Goal: Check status: Check status

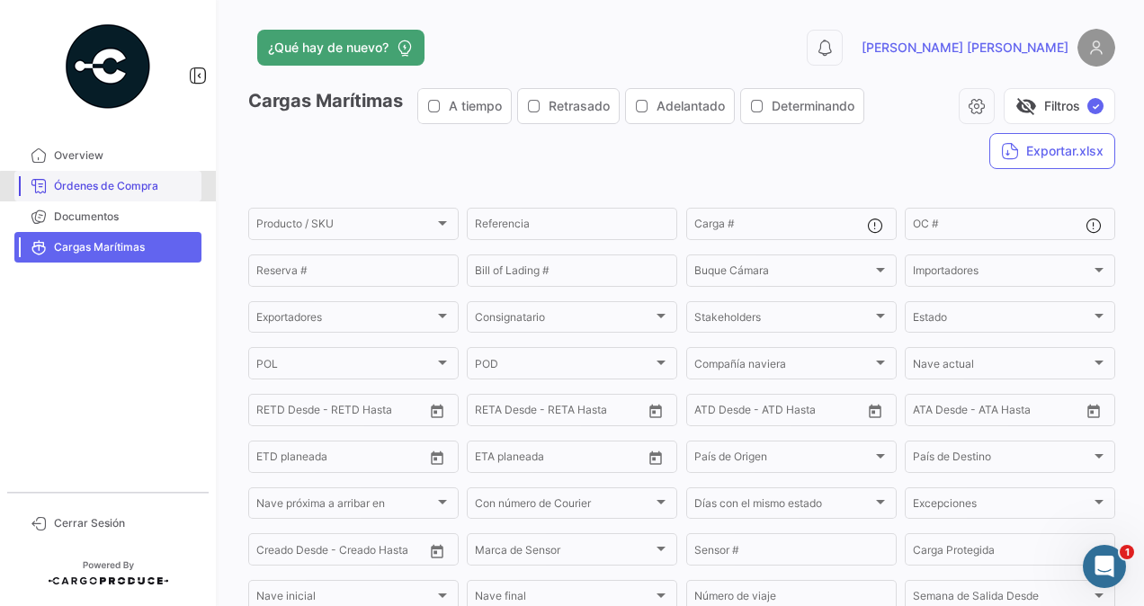
click at [149, 189] on span "Órdenes de Compra" at bounding box center [124, 186] width 140 height 16
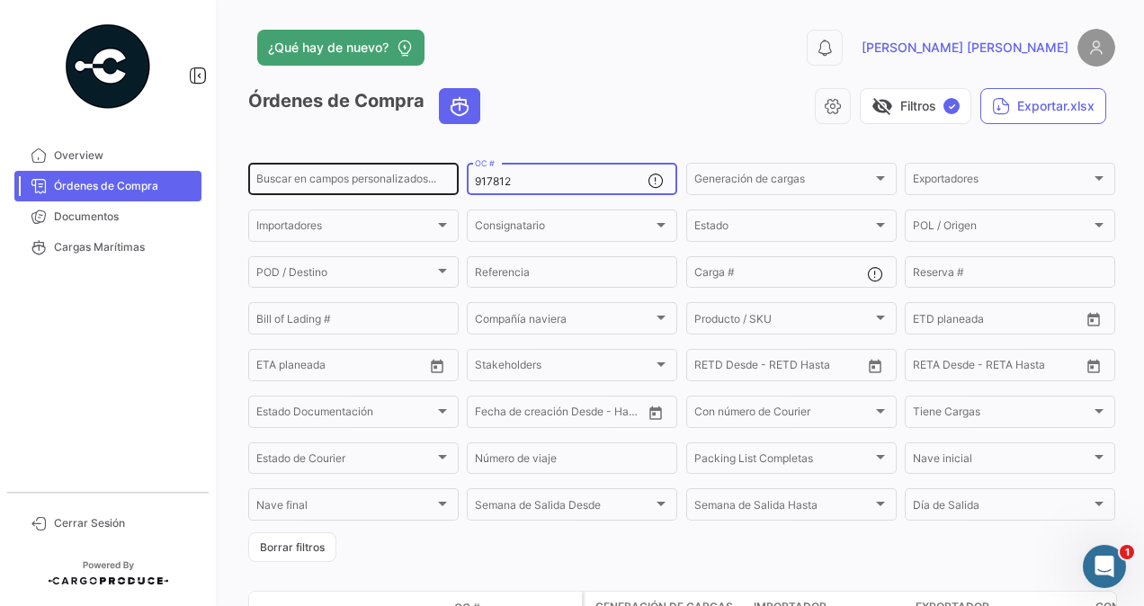
drag, startPoint x: 514, startPoint y: 180, endPoint x: 435, endPoint y: 187, distance: 79.4
click at [0, 0] on div "Buscar en [PERSON_NAME] personalizados... 917812 OC # Generación [PERSON_NAME] …" at bounding box center [0, 0] width 0 height 0
paste input "1891"
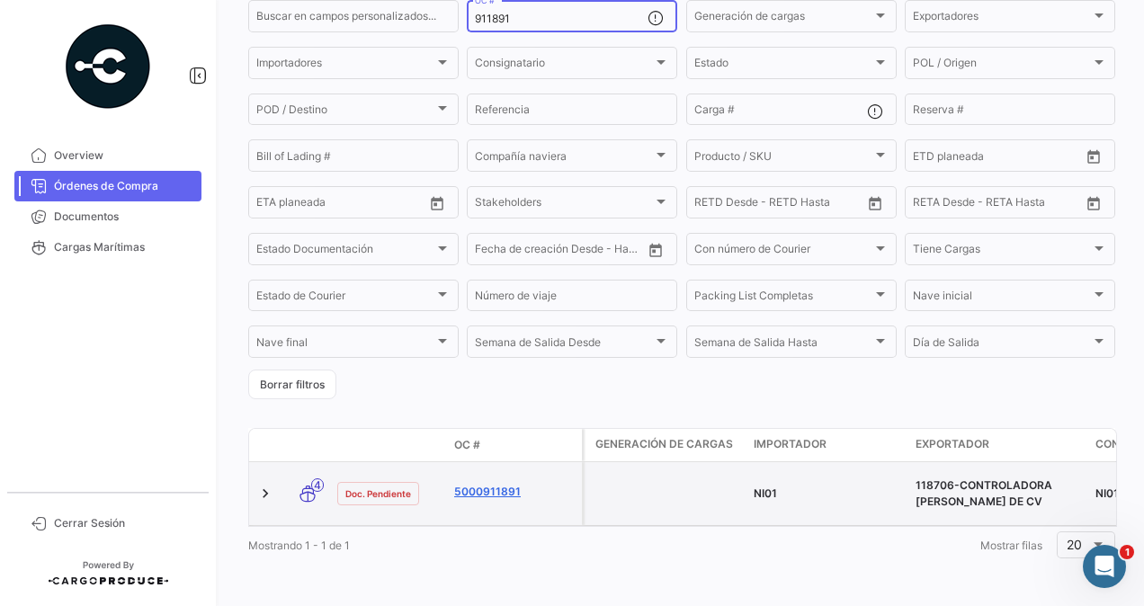
type input "911891"
click at [489, 484] on link "5000911891" at bounding box center [514, 492] width 120 height 16
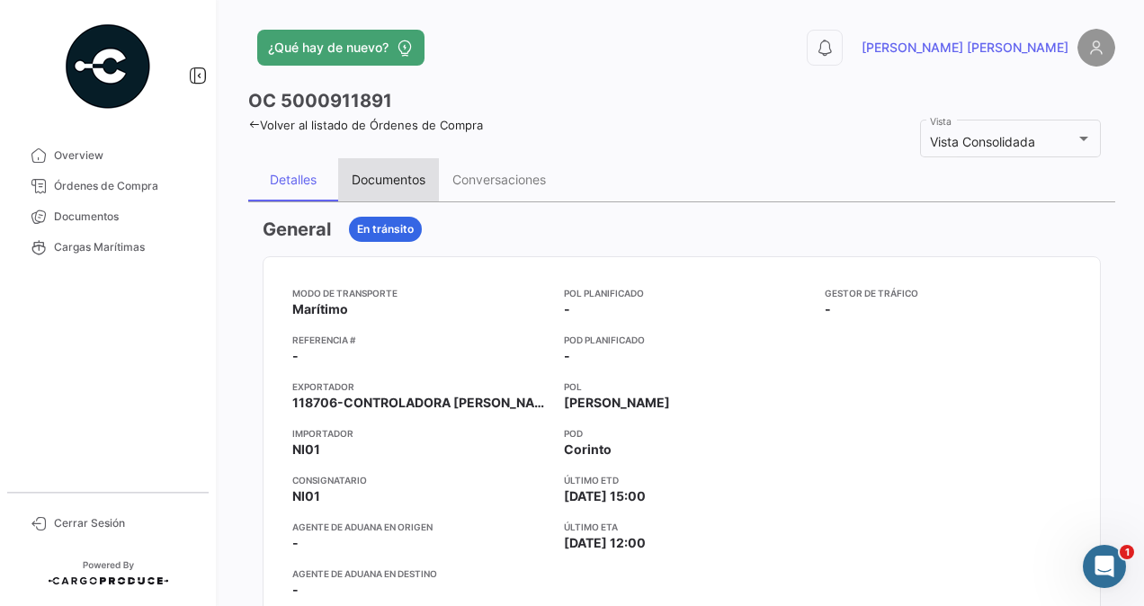
click at [378, 174] on div "Documentos" at bounding box center [389, 179] width 74 height 15
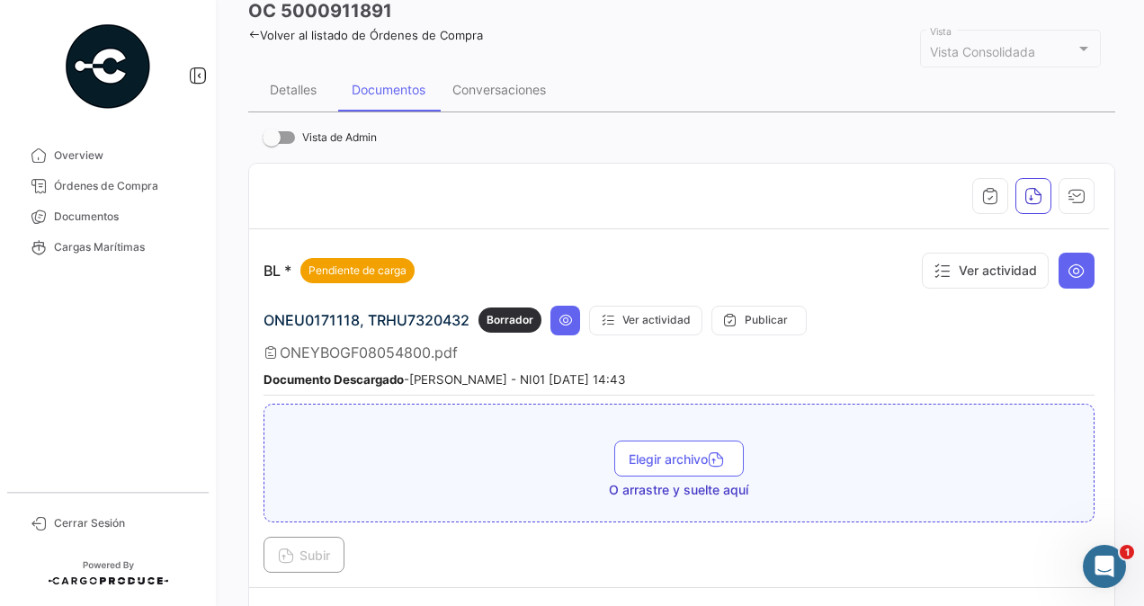
scroll to position [180, 0]
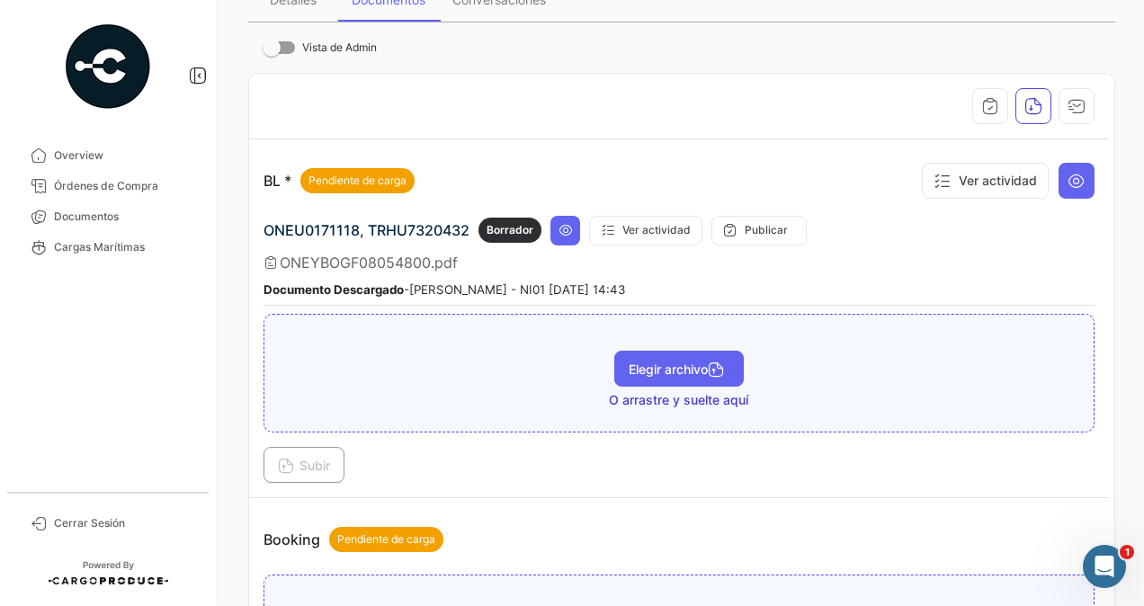
click at [674, 370] on span "Elegir archivo" at bounding box center [678, 368] width 101 height 15
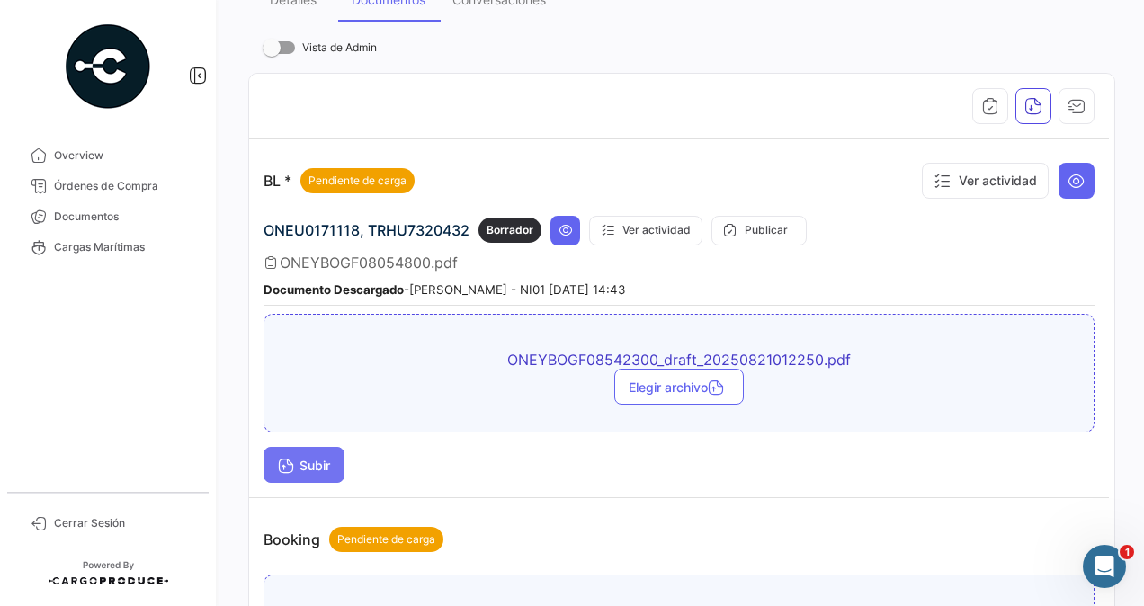
click at [305, 462] on span "Subir" at bounding box center [304, 465] width 52 height 15
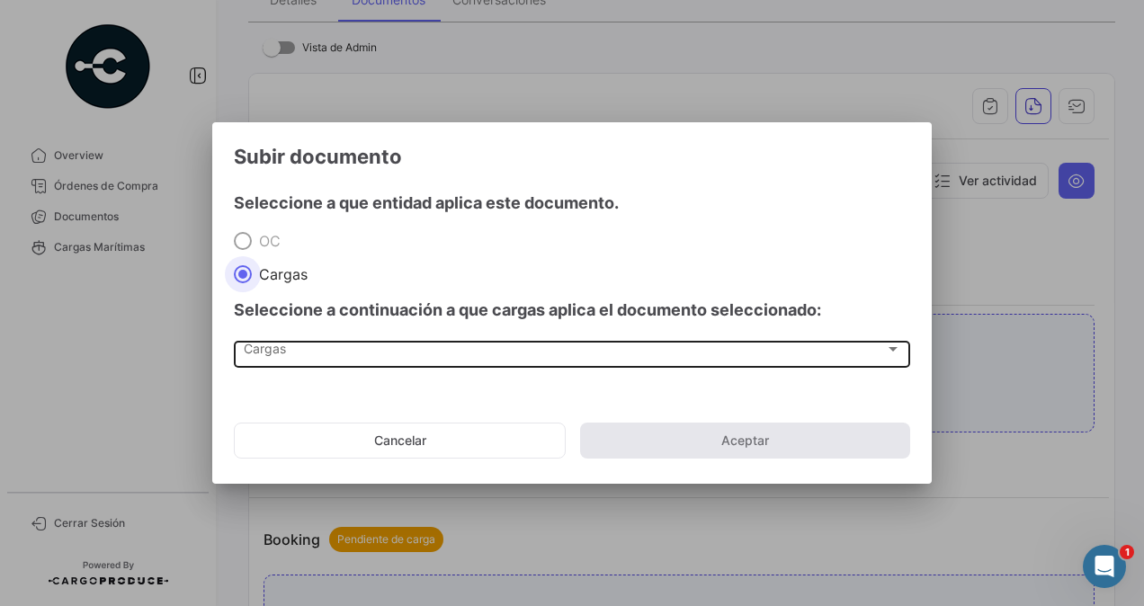
click at [261, 358] on span "Cargas" at bounding box center [564, 352] width 641 height 15
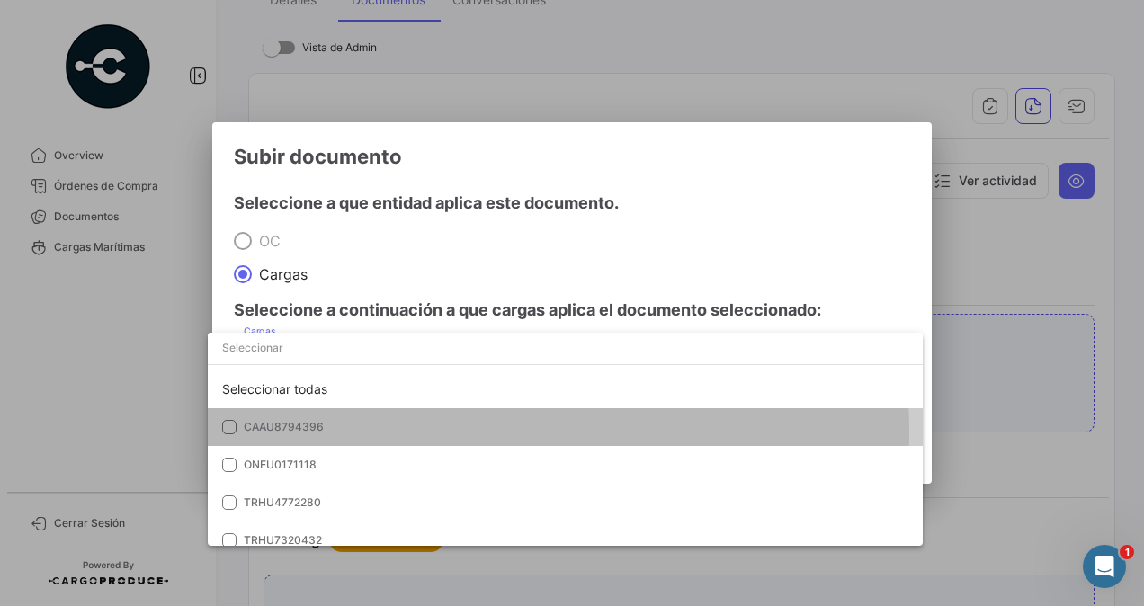
click at [439, 432] on span "CAAU8794396" at bounding box center [370, 427] width 252 height 16
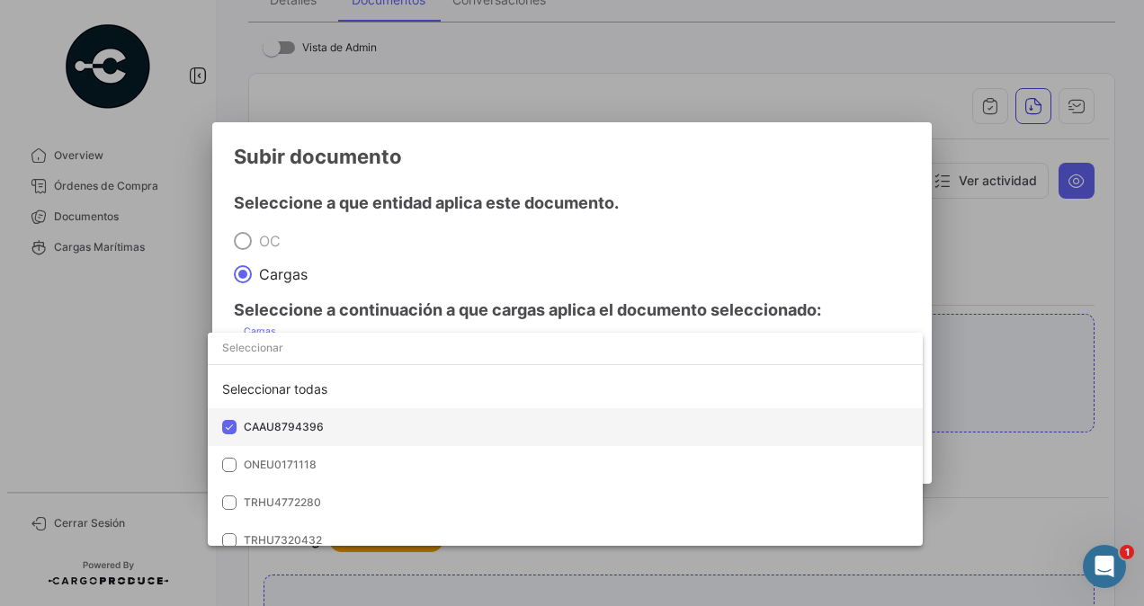
click at [345, 425] on span "CAAU8794396" at bounding box center [370, 427] width 252 height 16
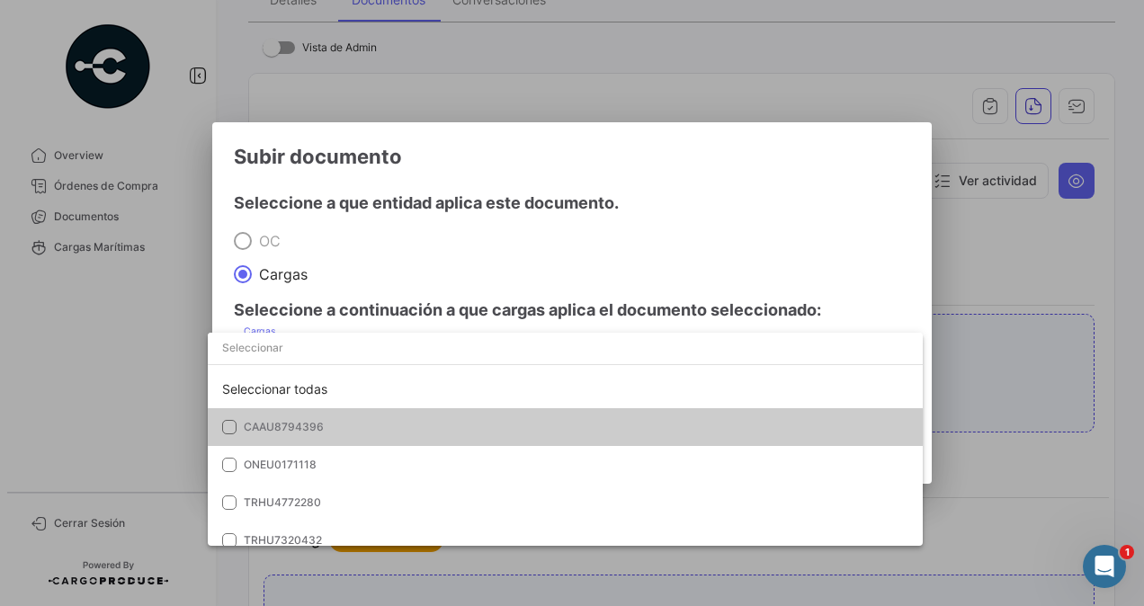
click at [624, 430] on mat-option "CAAU8794396" at bounding box center [565, 427] width 715 height 38
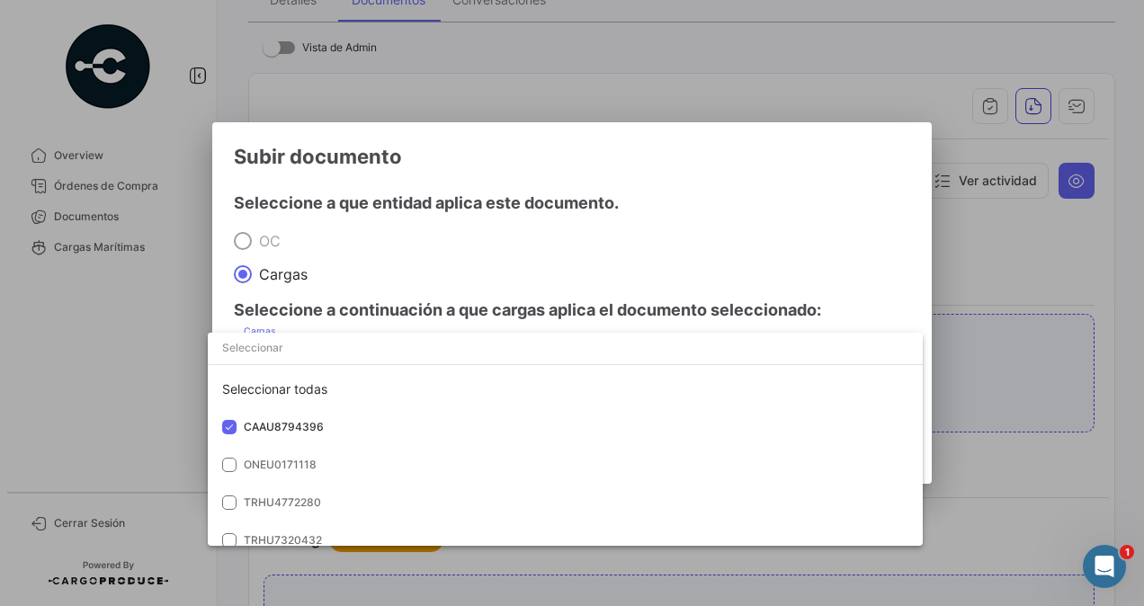
click at [1030, 386] on div at bounding box center [572, 303] width 1144 height 606
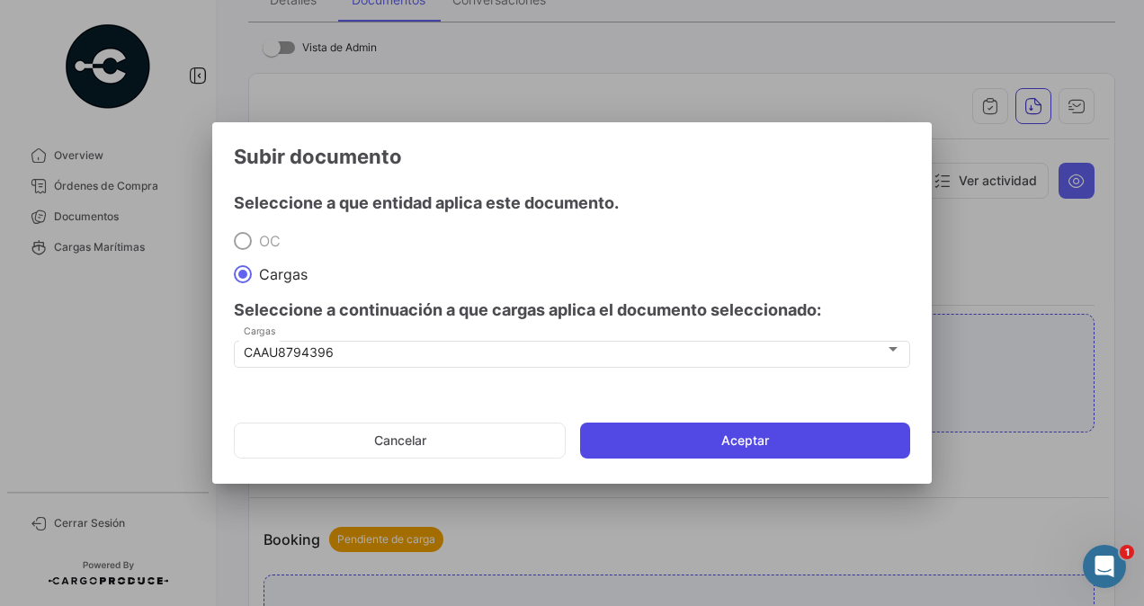
click at [838, 437] on button "Aceptar" at bounding box center [745, 441] width 330 height 36
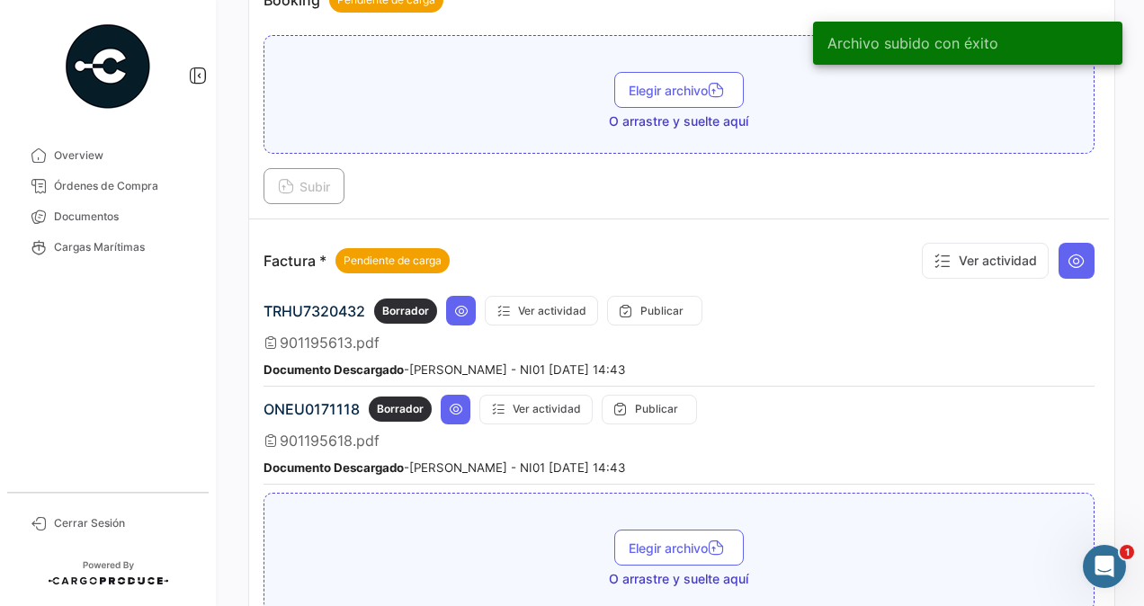
scroll to position [809, 0]
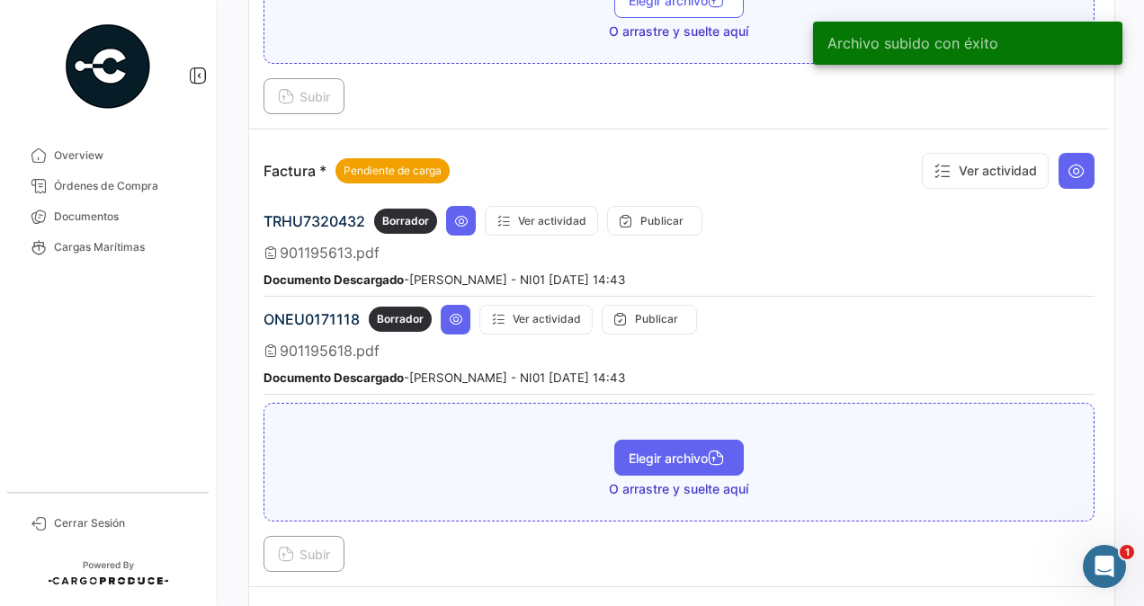
click at [647, 450] on span "Elegir archivo" at bounding box center [678, 457] width 101 height 15
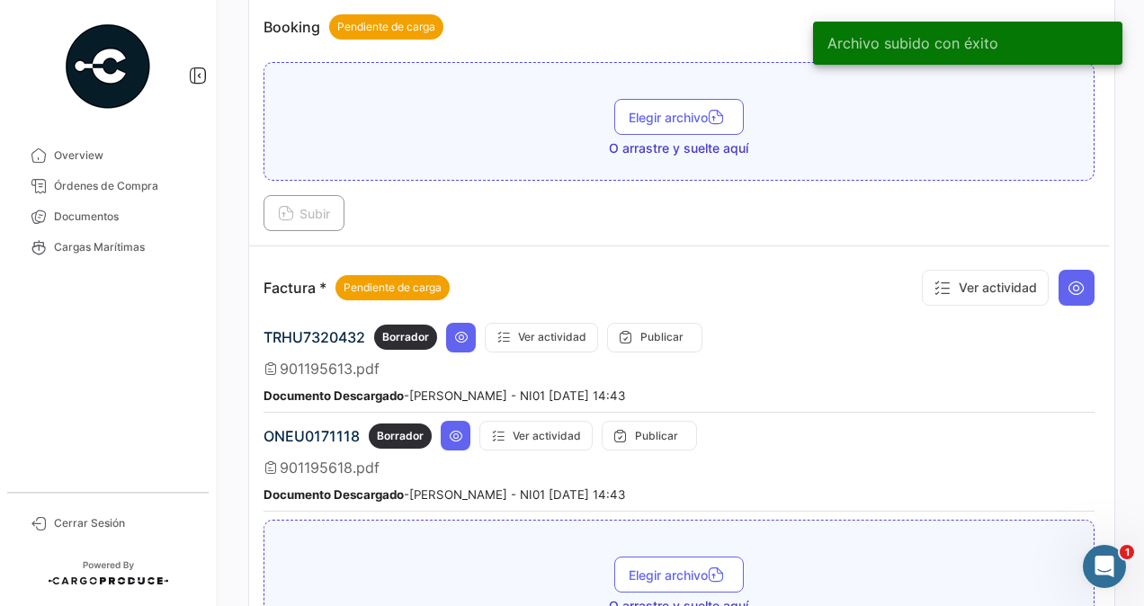
scroll to position [1079, 0]
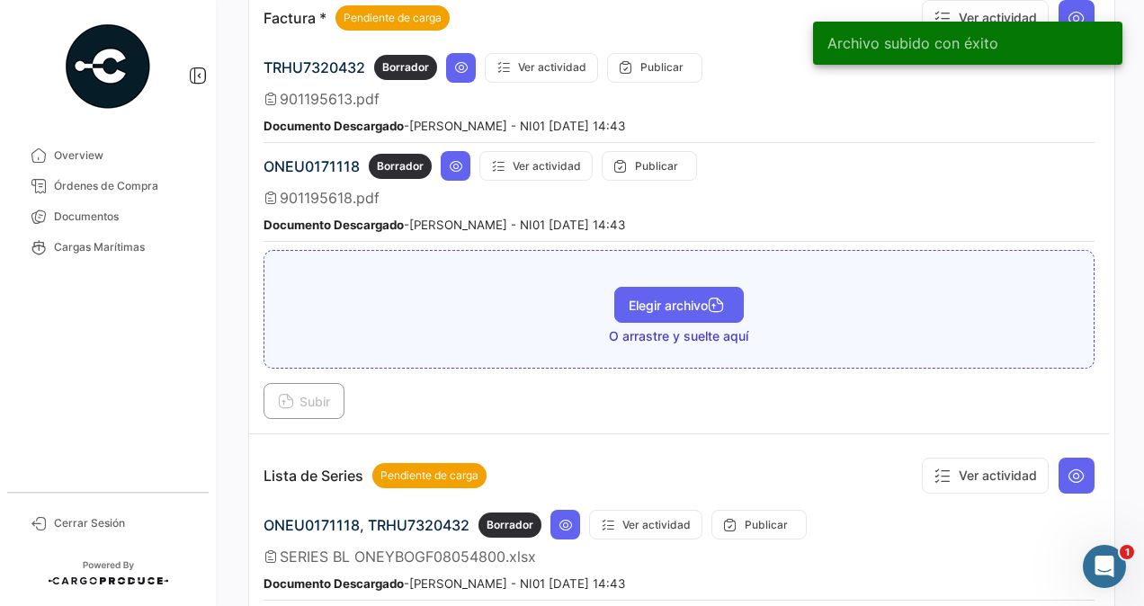
click at [690, 298] on span "Elegir archivo" at bounding box center [678, 305] width 101 height 15
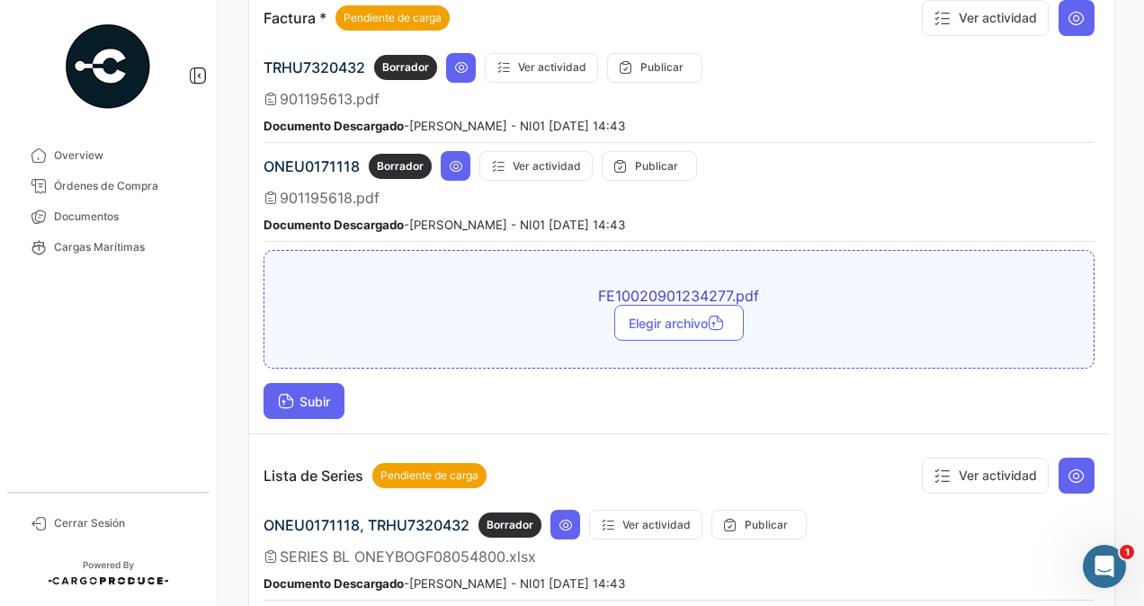
click at [315, 394] on span "Subir" at bounding box center [304, 401] width 52 height 15
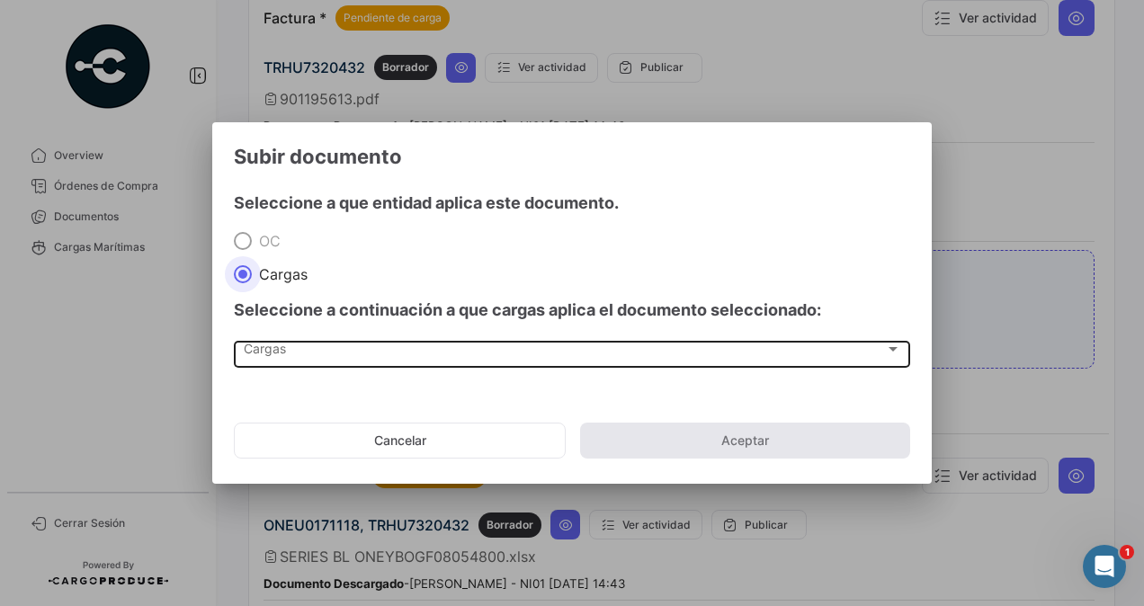
click at [273, 343] on div "Cargas Cargas" at bounding box center [572, 352] width 657 height 31
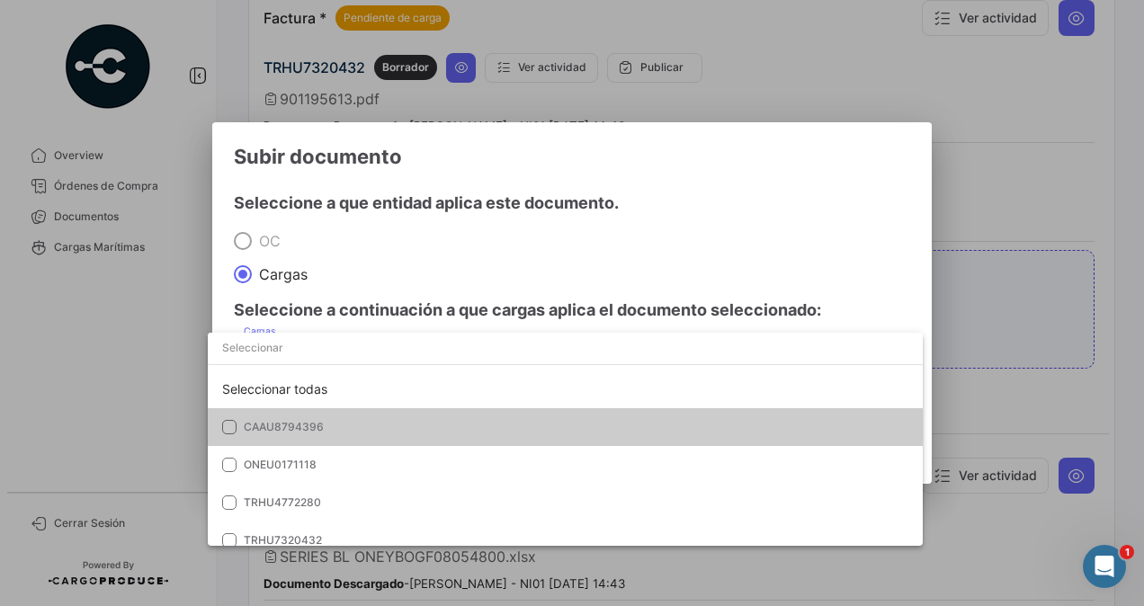
click at [279, 420] on span "CAAU8794396" at bounding box center [370, 427] width 252 height 16
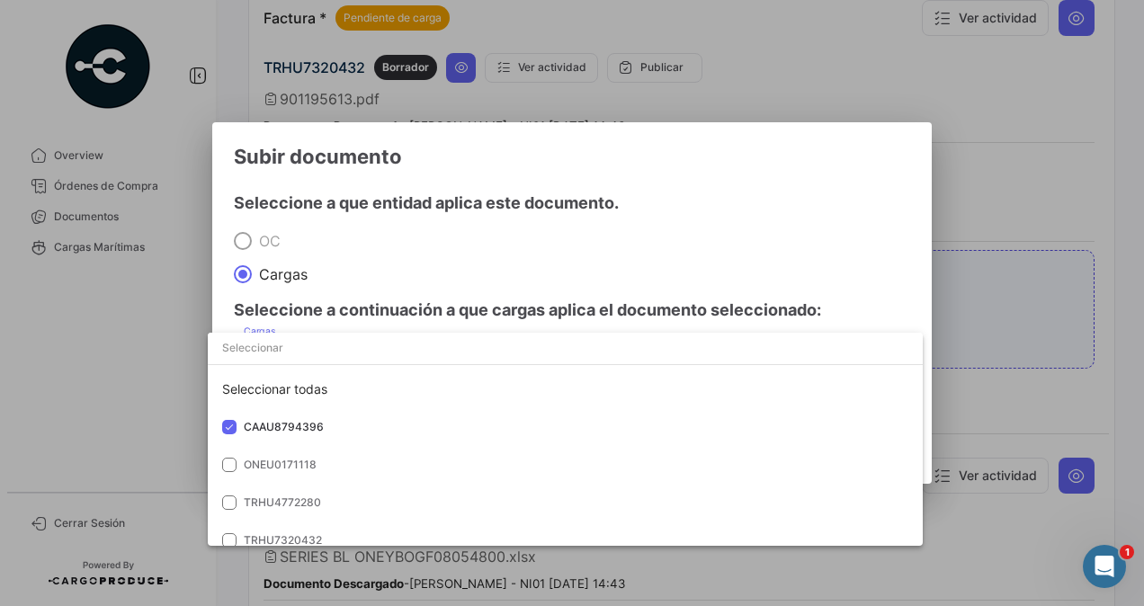
click at [1009, 323] on div at bounding box center [572, 303] width 1144 height 606
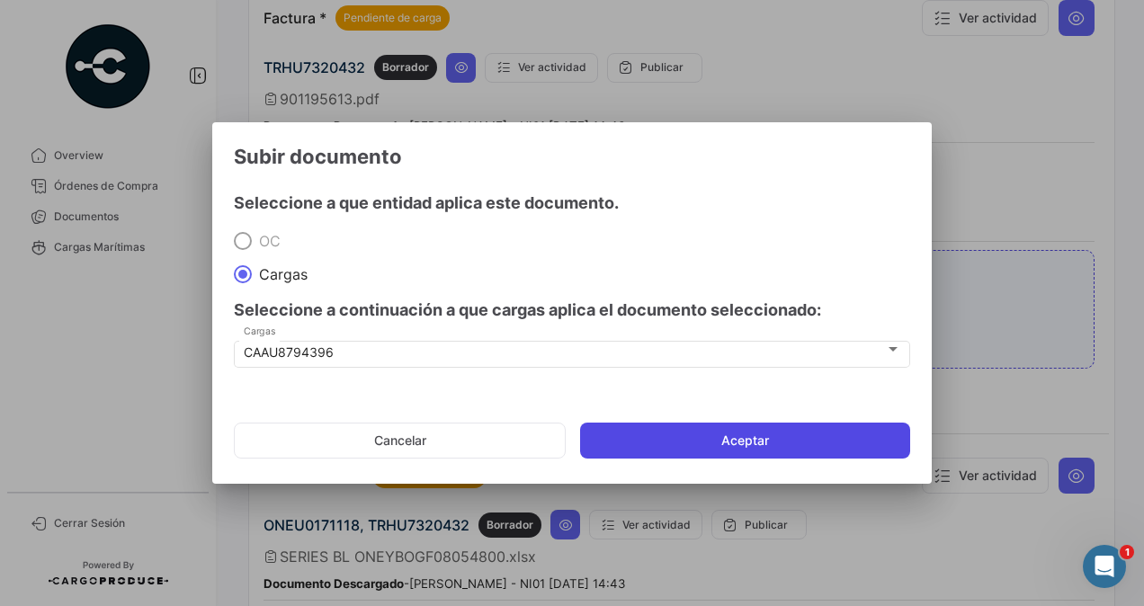
click at [796, 440] on button "Aceptar" at bounding box center [745, 441] width 330 height 36
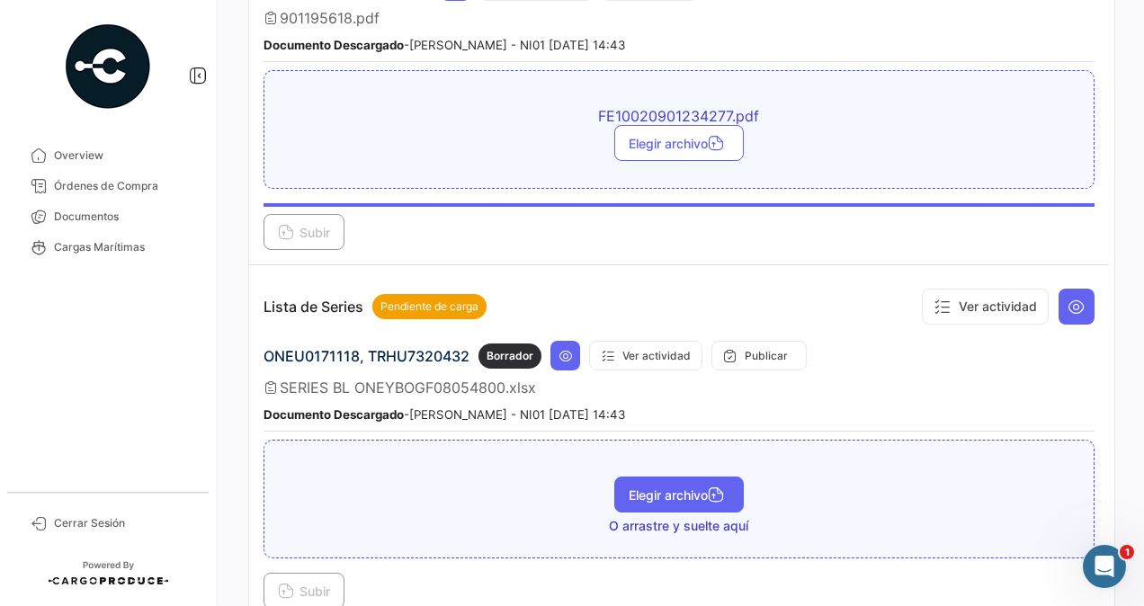
scroll to position [1349, 0]
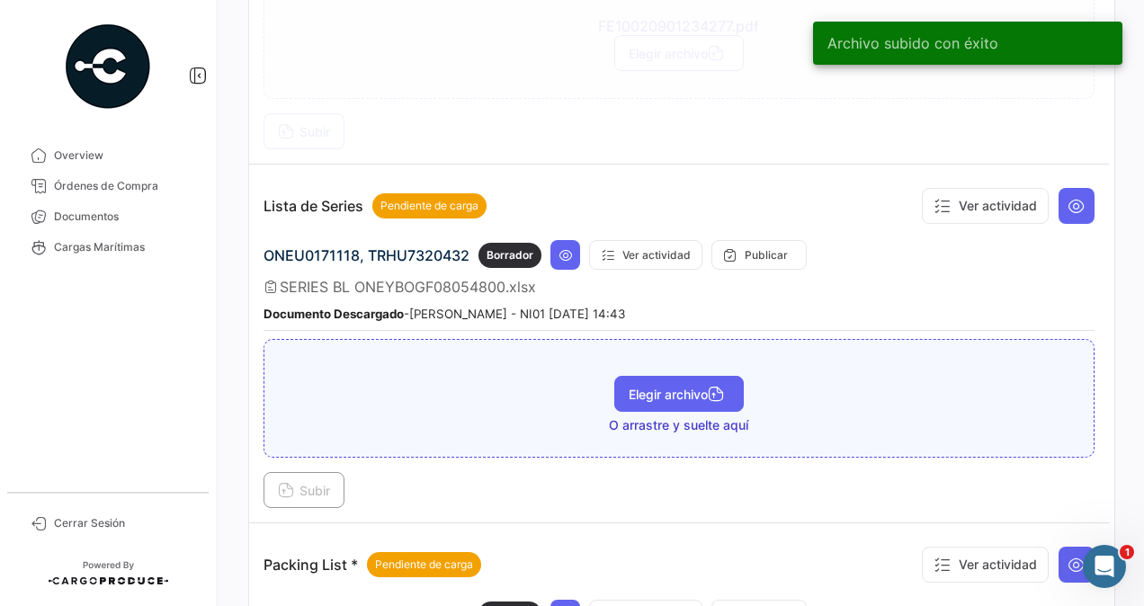
click at [680, 387] on span "Elegir archivo" at bounding box center [678, 394] width 101 height 15
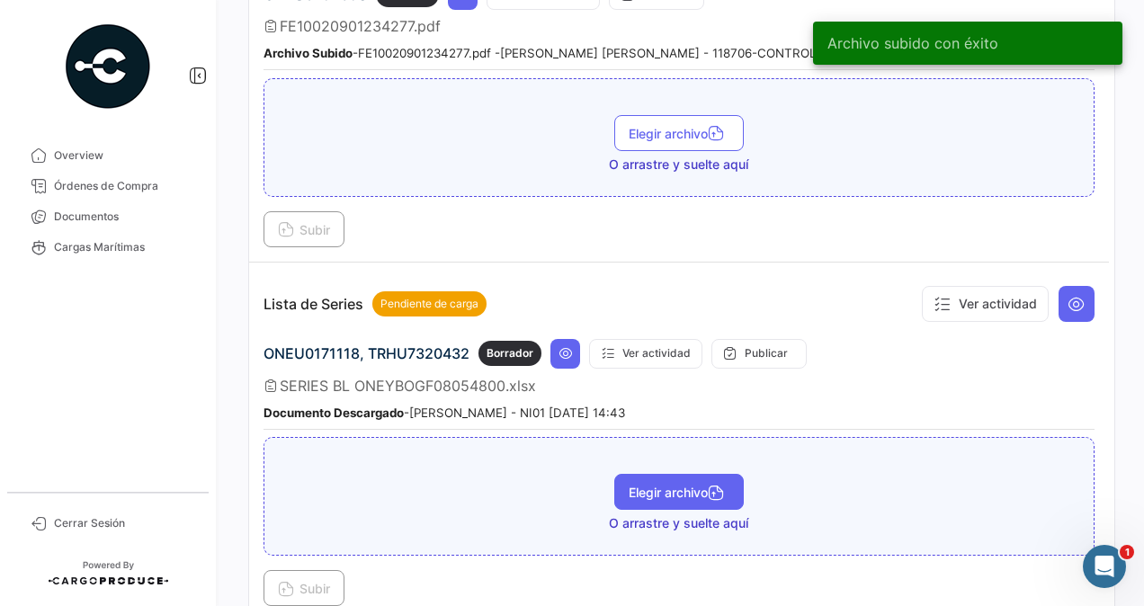
click at [664, 485] on span "Elegir archivo" at bounding box center [678, 492] width 101 height 15
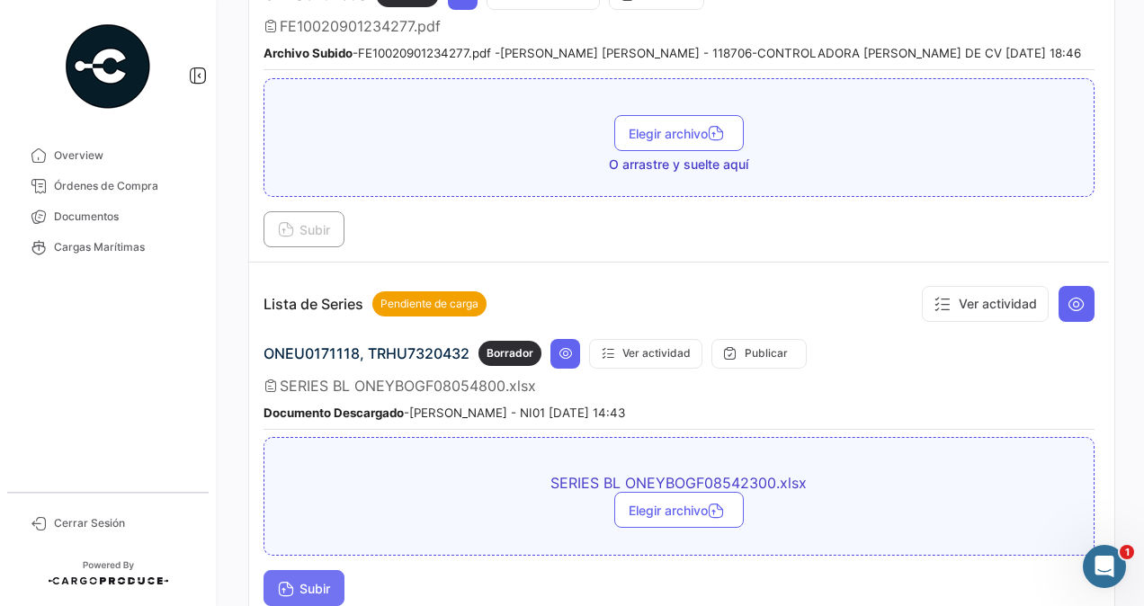
click at [311, 581] on span "Subir" at bounding box center [304, 588] width 52 height 15
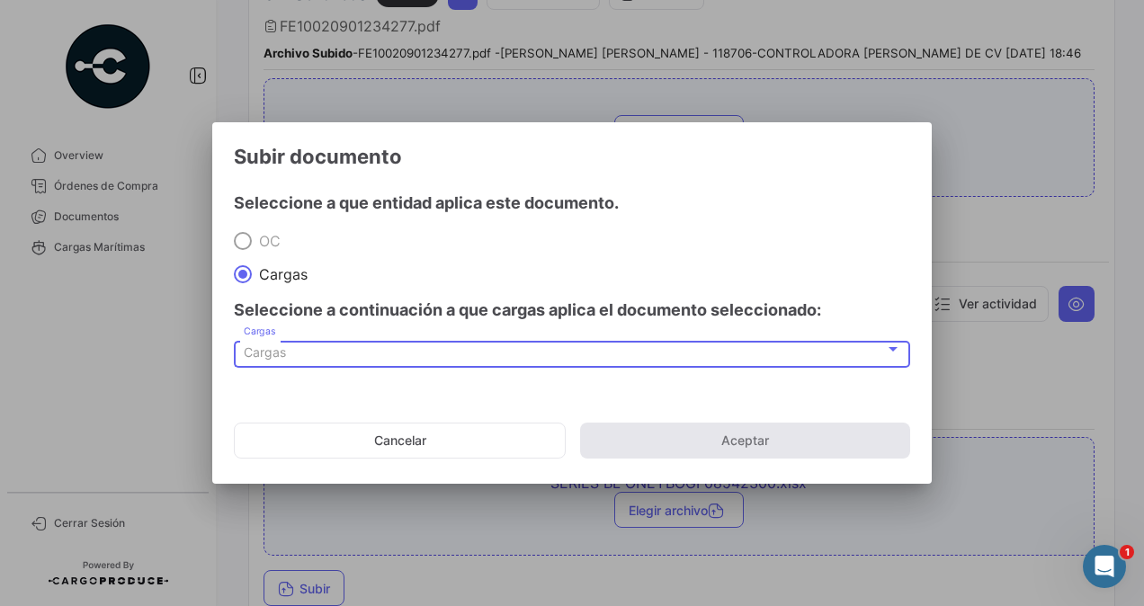
click at [264, 354] on span "Cargas" at bounding box center [265, 351] width 42 height 15
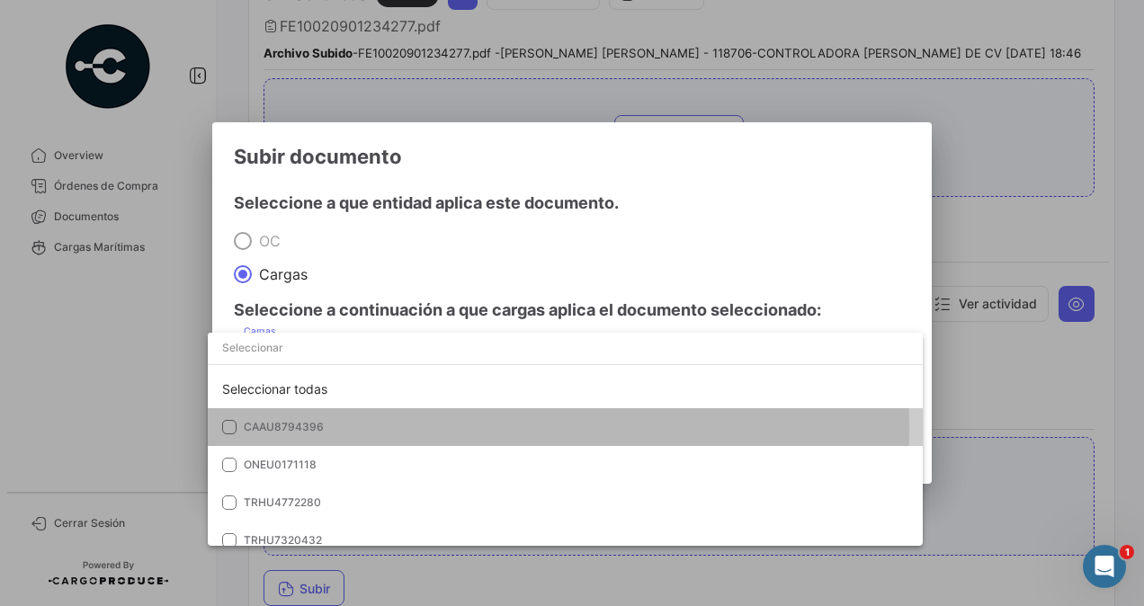
click at [278, 428] on span "CAAU8794396" at bounding box center [284, 426] width 80 height 13
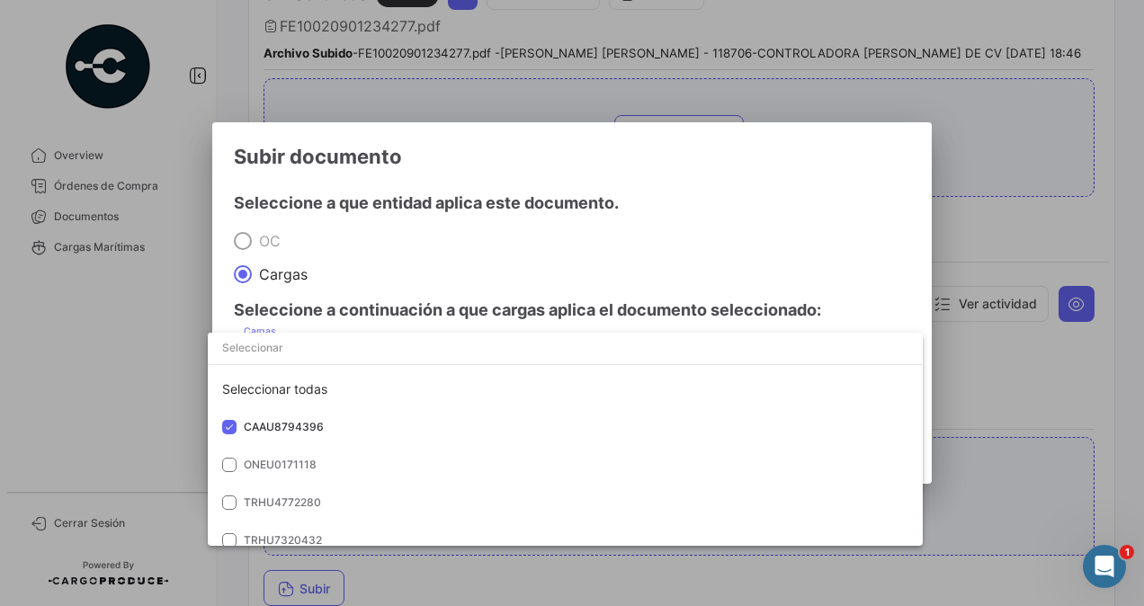
click at [961, 357] on div at bounding box center [572, 303] width 1144 height 606
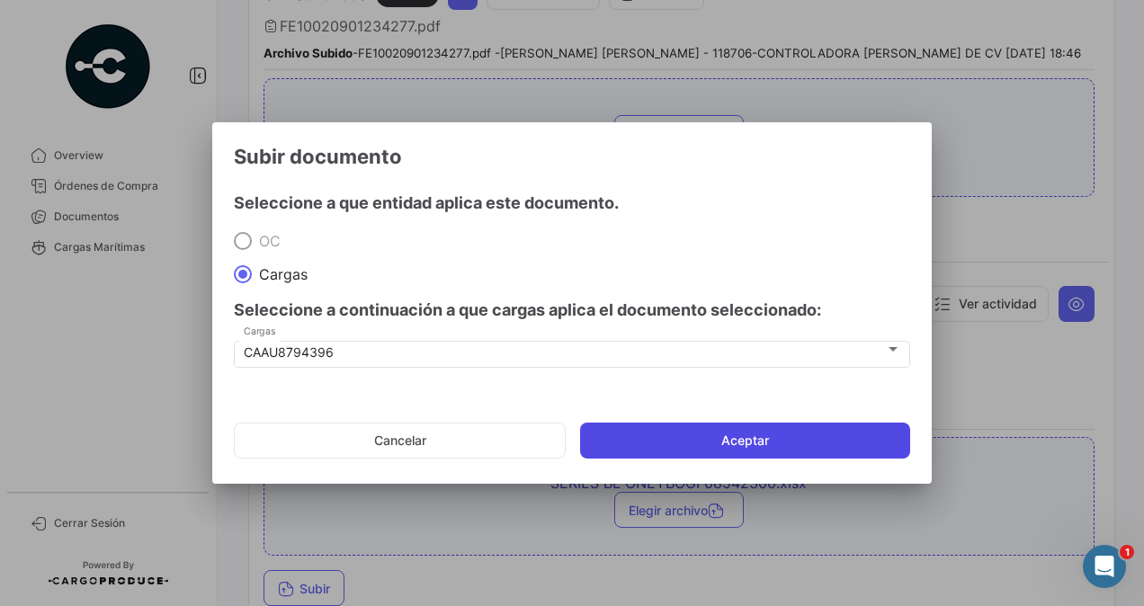
click at [793, 433] on button "Aceptar" at bounding box center [745, 441] width 330 height 36
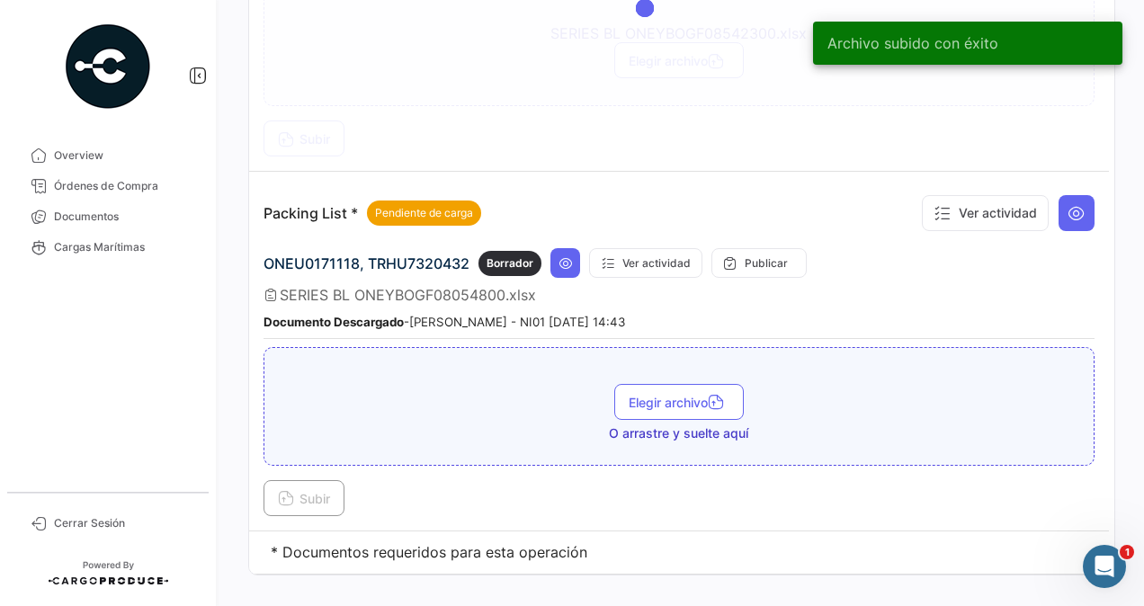
scroll to position [1818, 0]
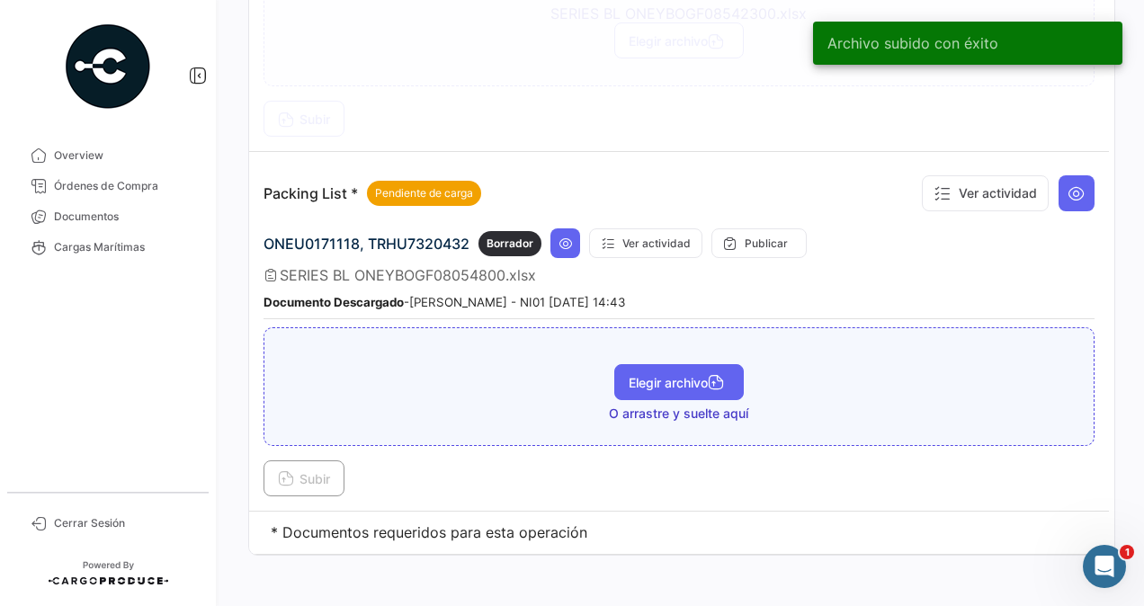
click at [673, 375] on span "Elegir archivo" at bounding box center [678, 382] width 101 height 15
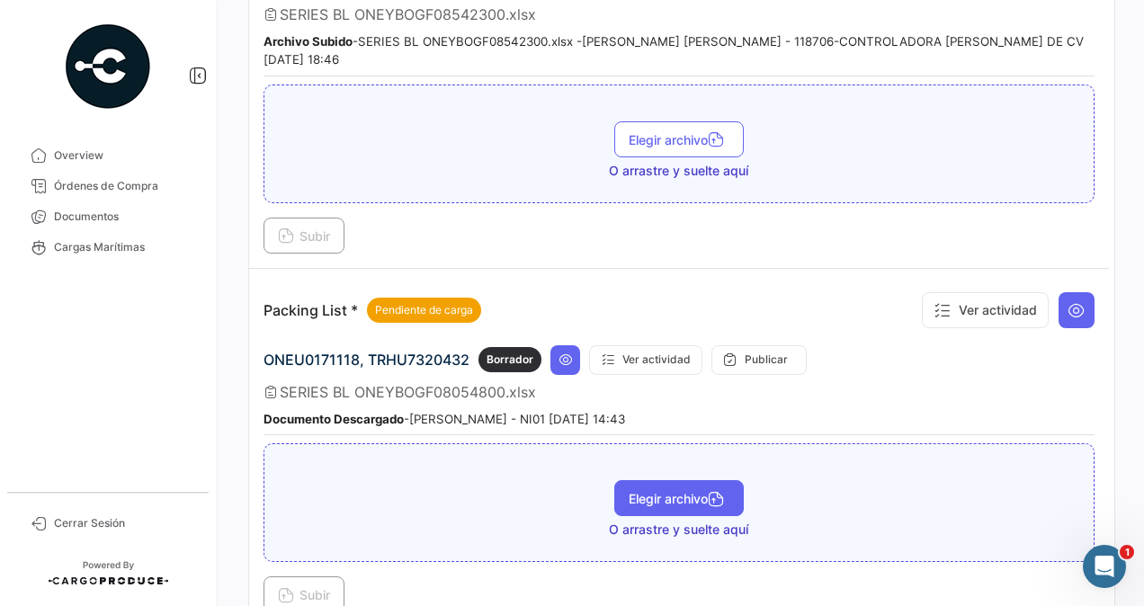
click at [664, 491] on span "Elegir archivo" at bounding box center [678, 498] width 101 height 15
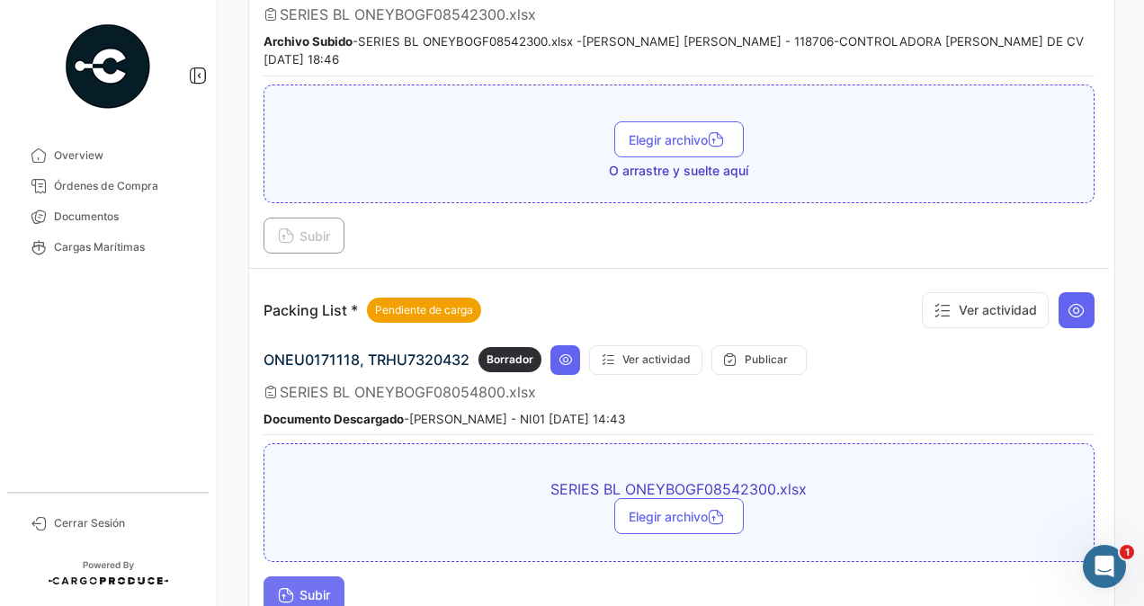
click at [325, 587] on span "Subir" at bounding box center [304, 594] width 52 height 15
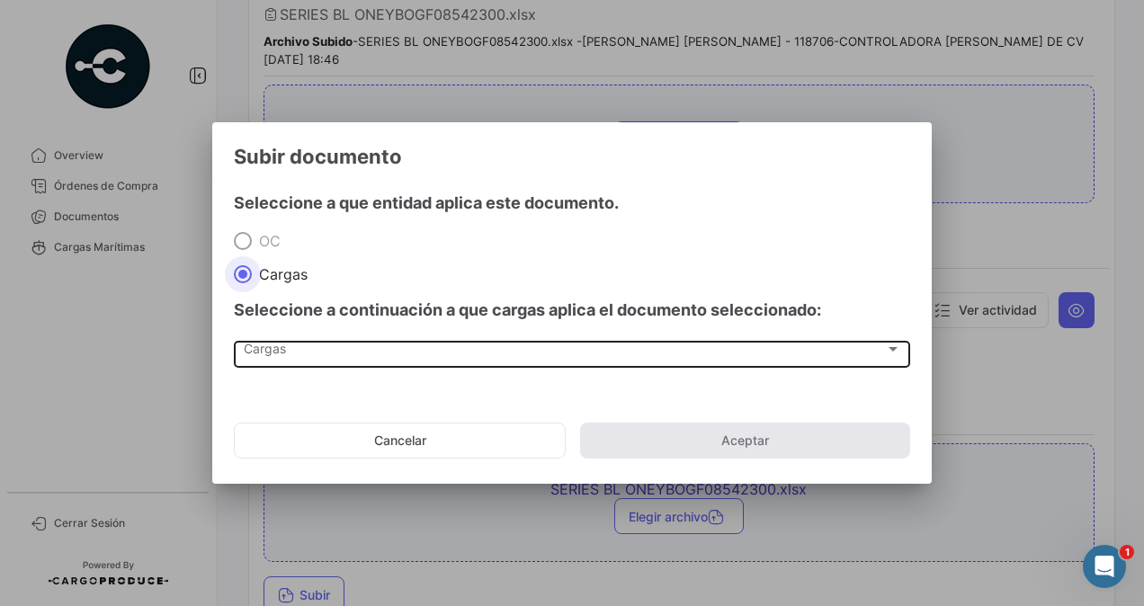
click at [276, 357] on span "Cargas" at bounding box center [564, 352] width 641 height 15
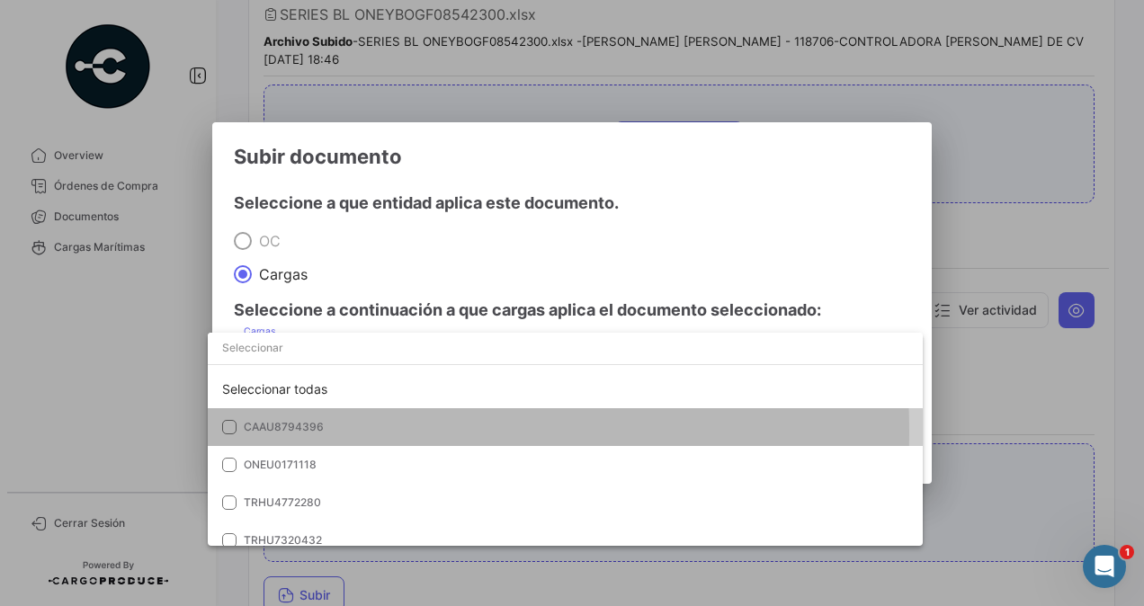
click at [299, 432] on span "CAAU8794396" at bounding box center [284, 426] width 80 height 13
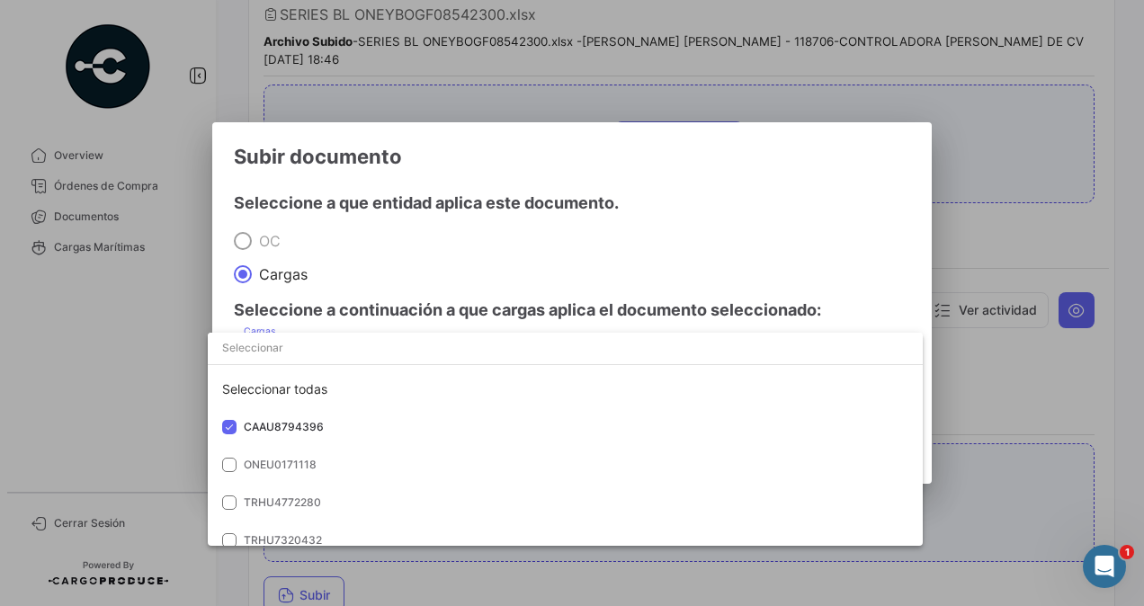
click at [985, 356] on div at bounding box center [572, 303] width 1144 height 606
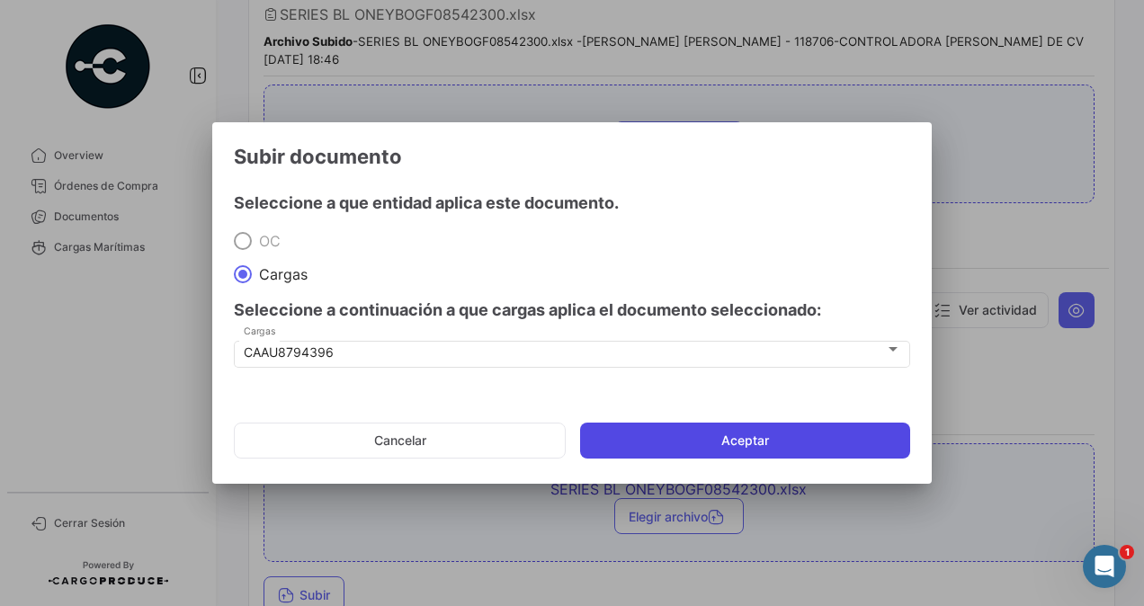
click at [837, 439] on button "Aceptar" at bounding box center [745, 441] width 330 height 36
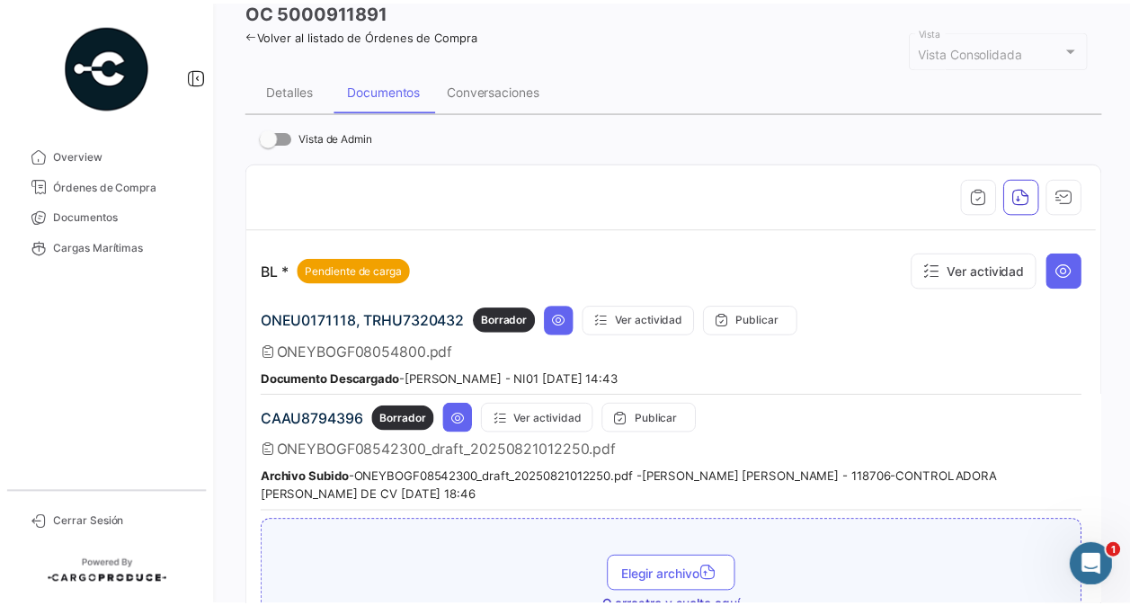
scroll to position [0, 0]
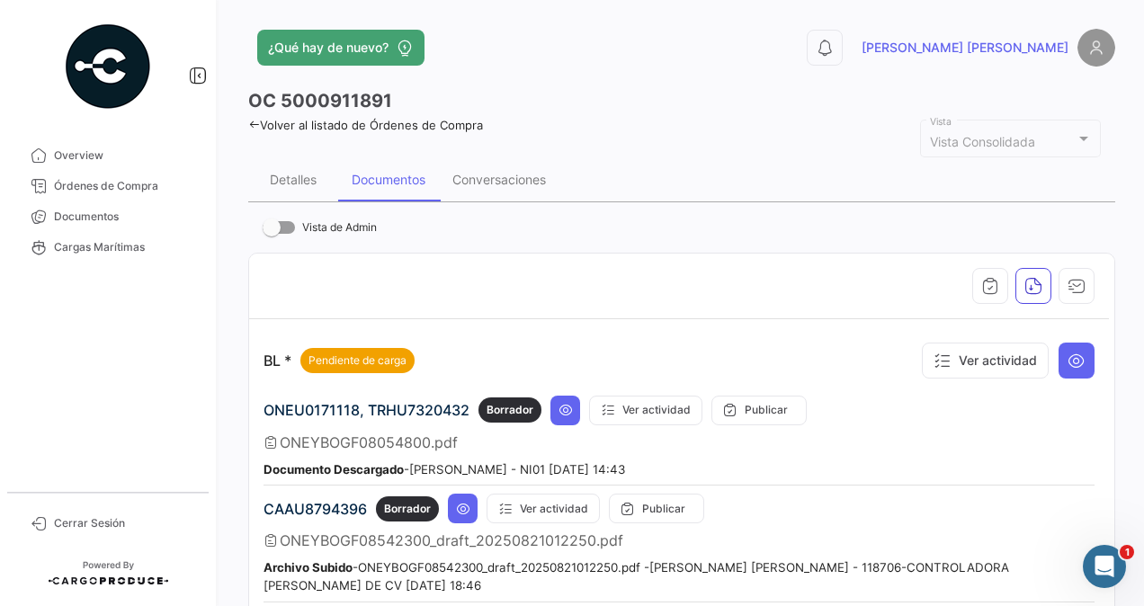
click at [1077, 50] on img at bounding box center [1096, 48] width 38 height 38
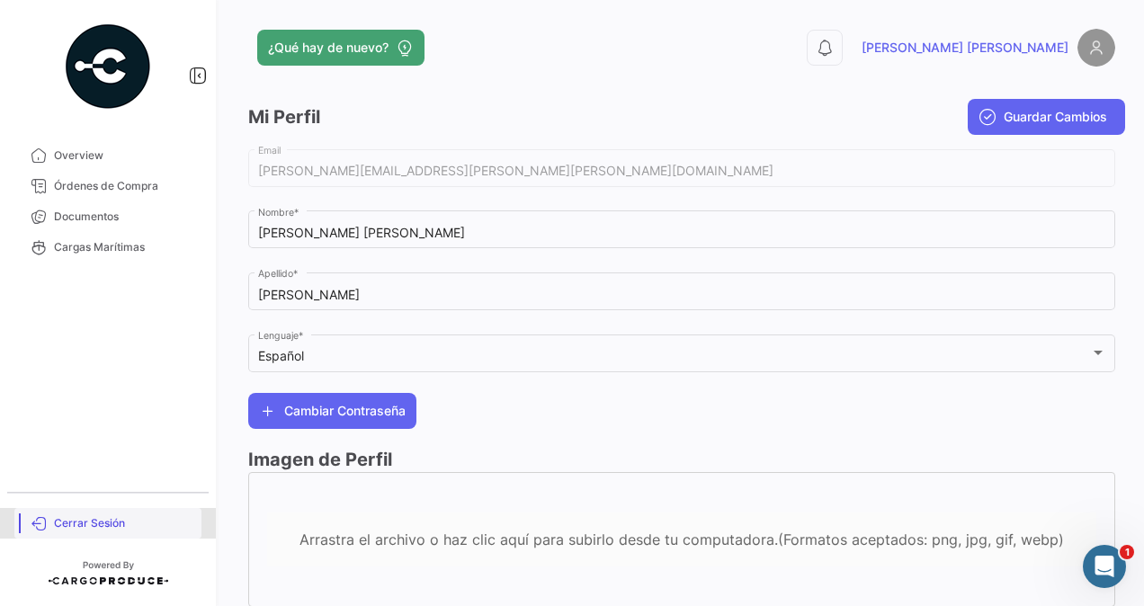
click at [85, 530] on span "Cerrar Sesión" at bounding box center [124, 523] width 140 height 16
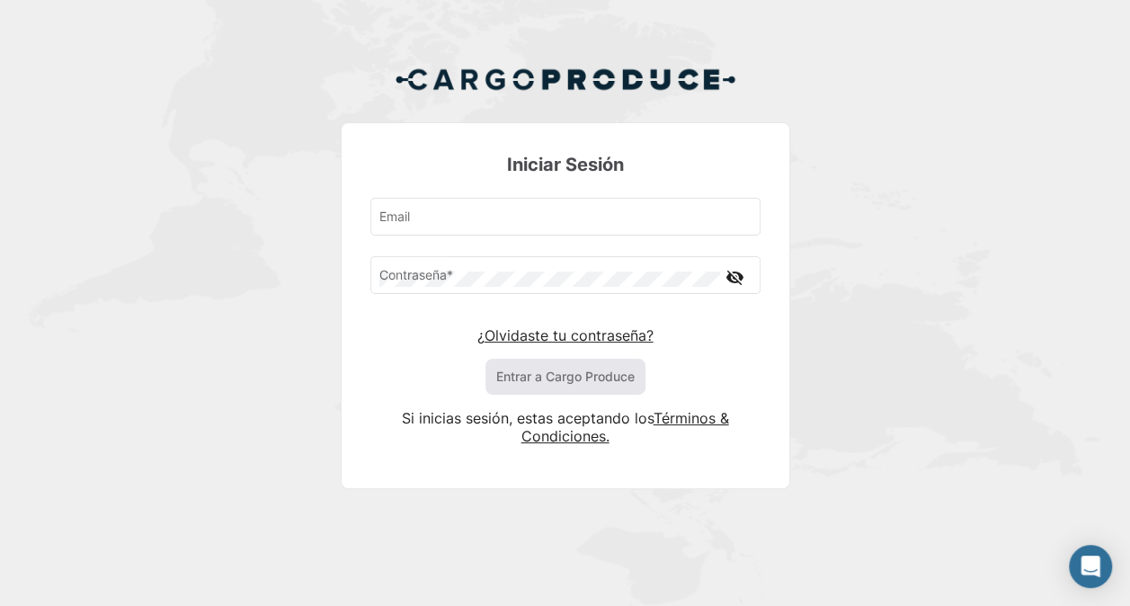
type input "[PERSON_NAME][EMAIL_ADDRESS][PERSON_NAME][PERSON_NAME][DOMAIN_NAME]"
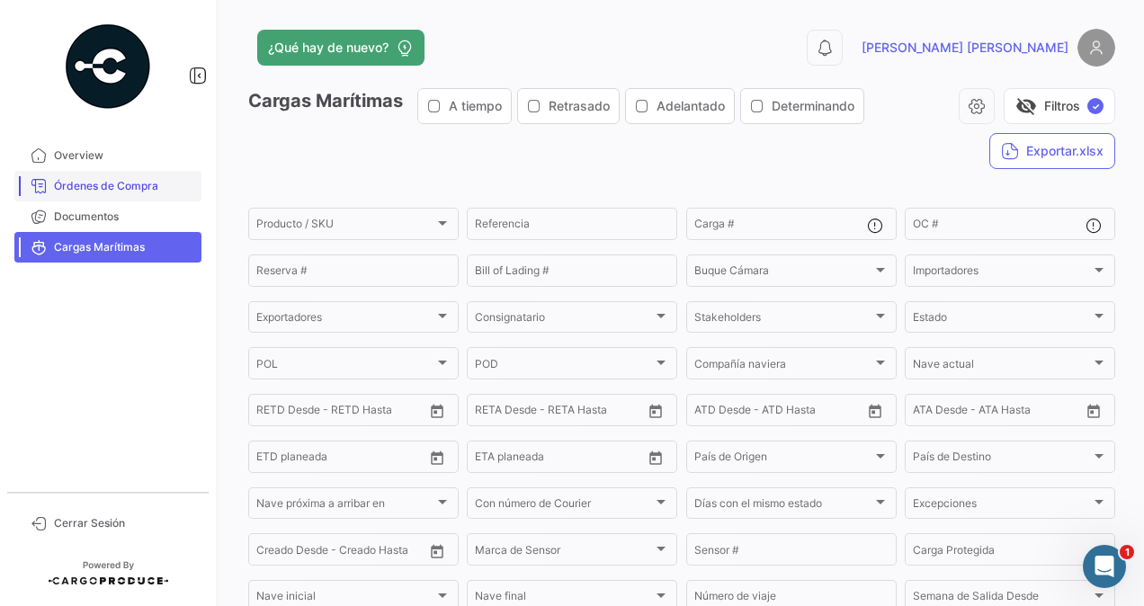
click at [76, 185] on span "Órdenes de Compra" at bounding box center [124, 186] width 140 height 16
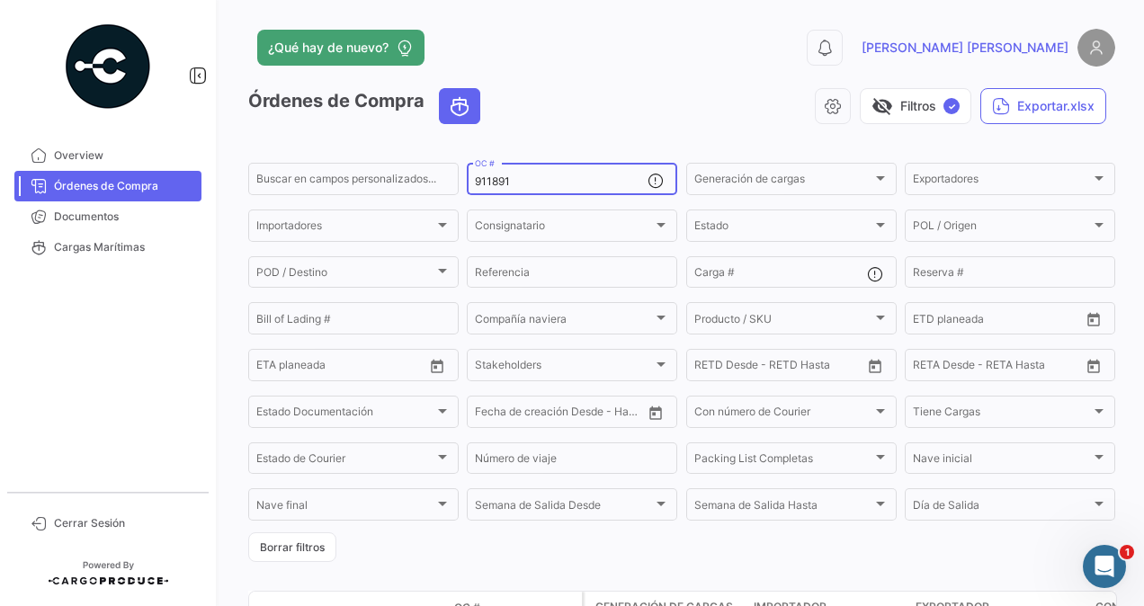
click at [535, 183] on input "911891" at bounding box center [561, 181] width 173 height 13
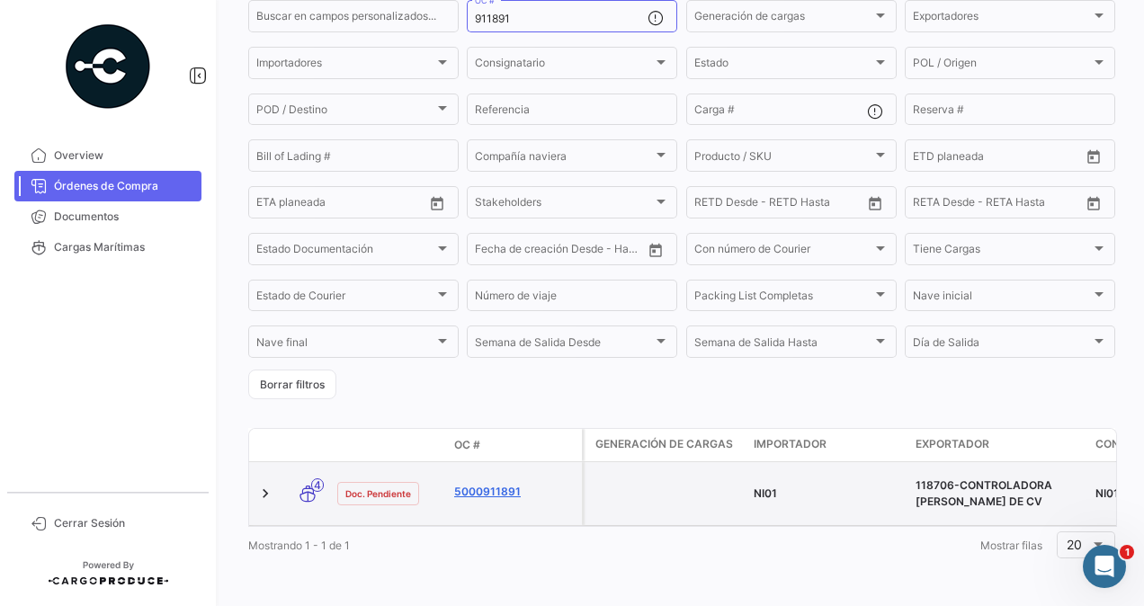
click at [502, 484] on link "5000911891" at bounding box center [514, 492] width 120 height 16
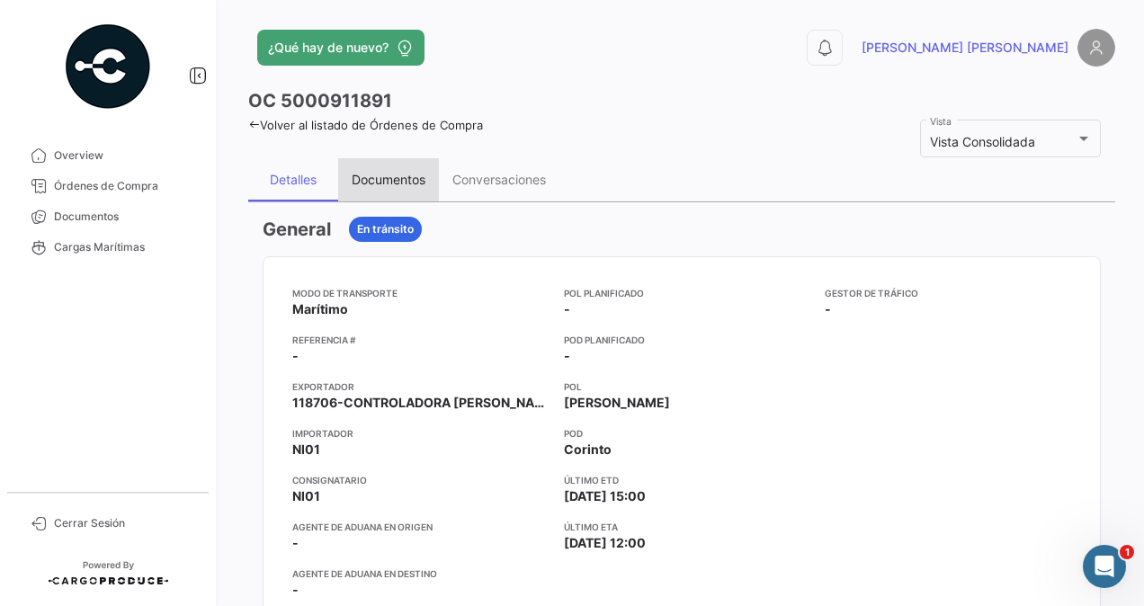
click at [363, 178] on div "Documentos" at bounding box center [389, 179] width 74 height 15
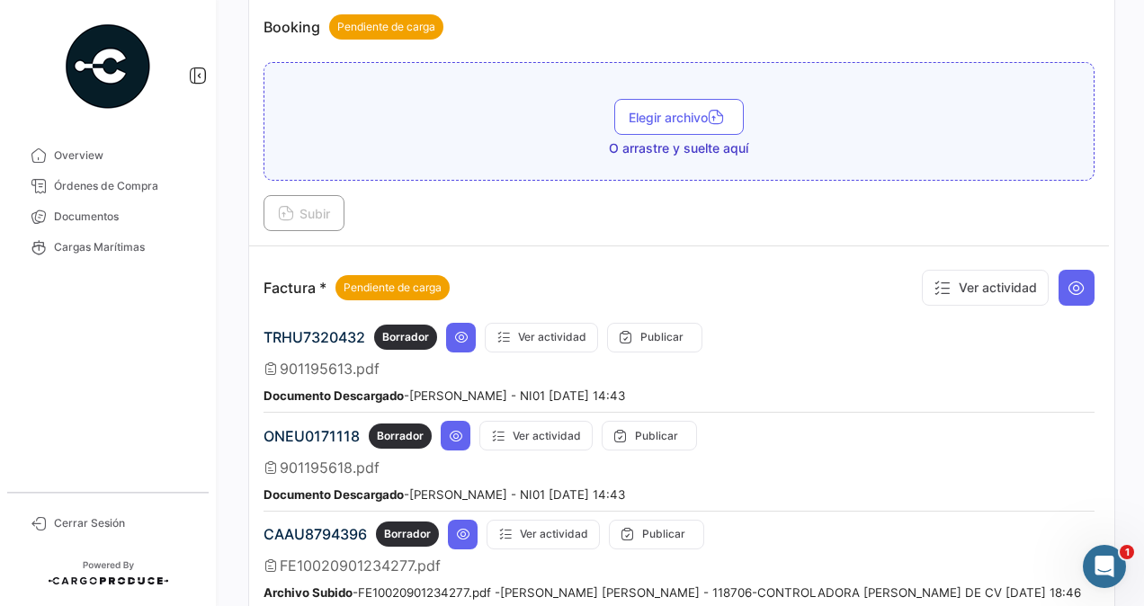
scroll to position [989, 0]
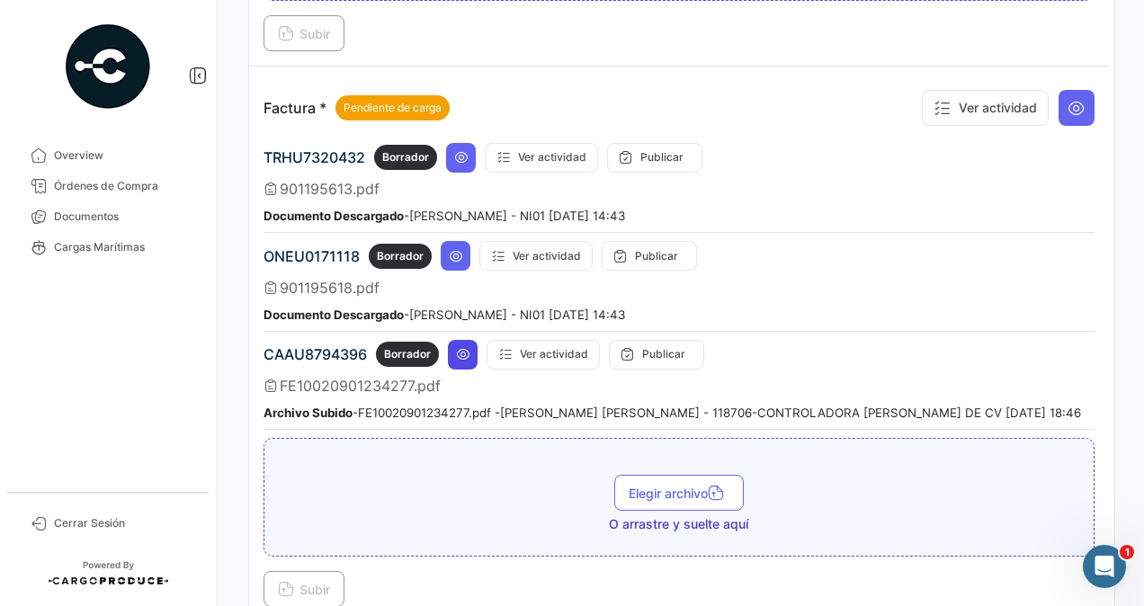
click at [460, 347] on icon at bounding box center [463, 354] width 14 height 14
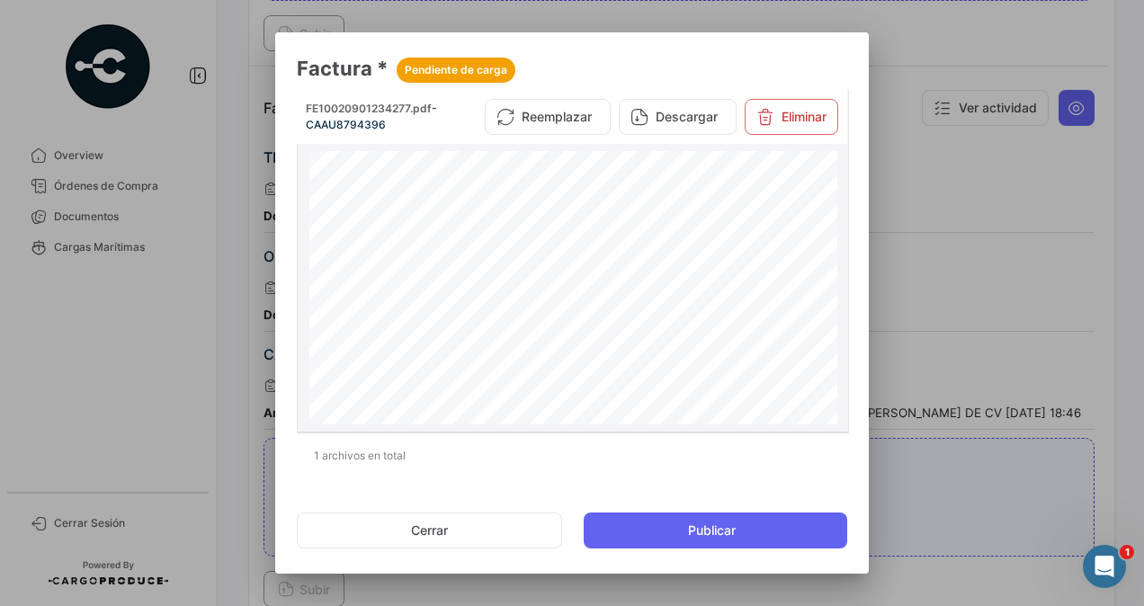
scroll to position [0, 0]
click at [447, 523] on button "Cerrar" at bounding box center [429, 530] width 265 height 36
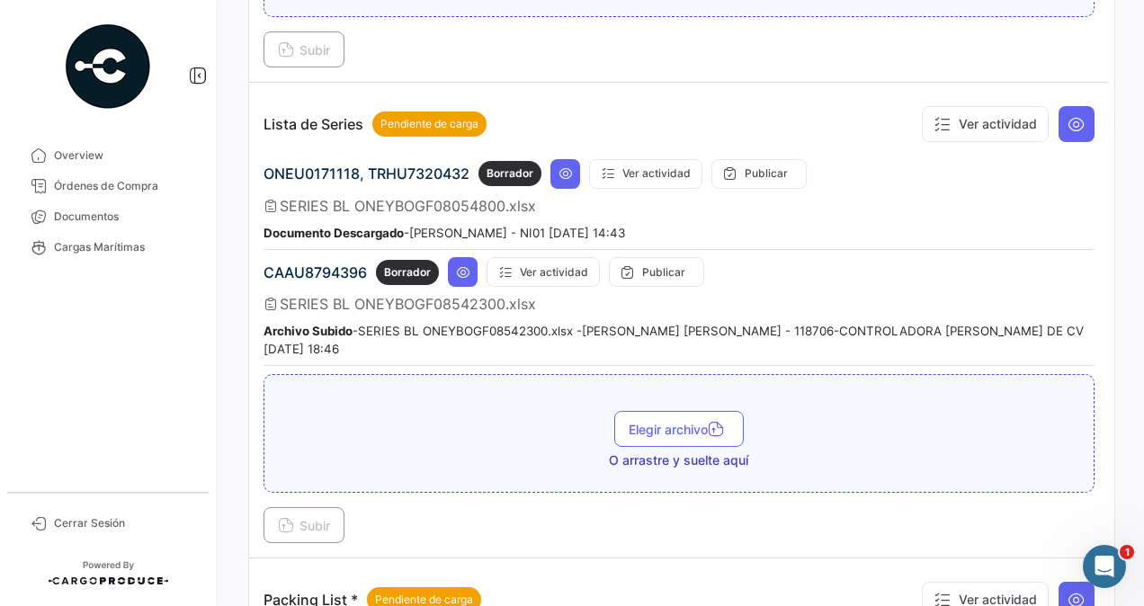
scroll to position [1618, 0]
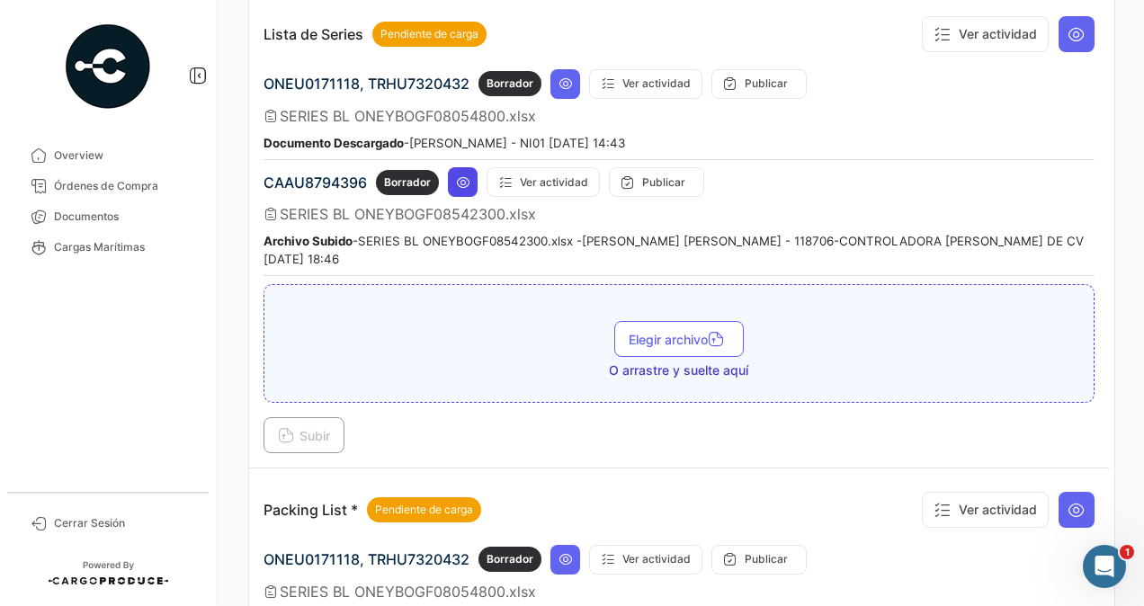
click at [464, 175] on icon at bounding box center [463, 182] width 14 height 14
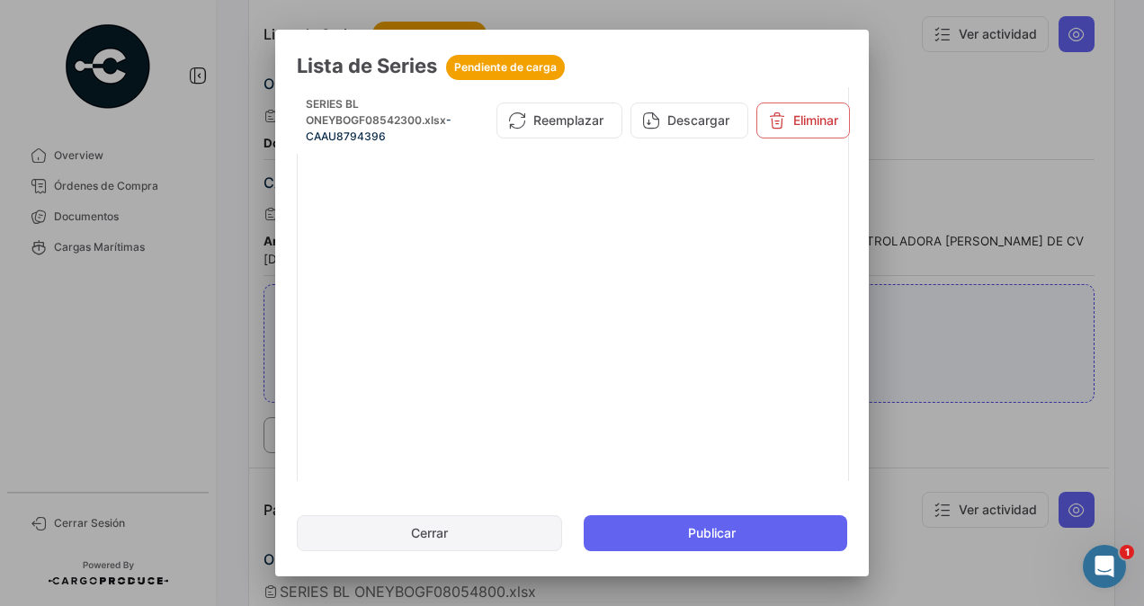
drag, startPoint x: 442, startPoint y: 532, endPoint x: 448, endPoint y: 524, distance: 9.7
click at [442, 531] on button "Cerrar" at bounding box center [429, 533] width 265 height 36
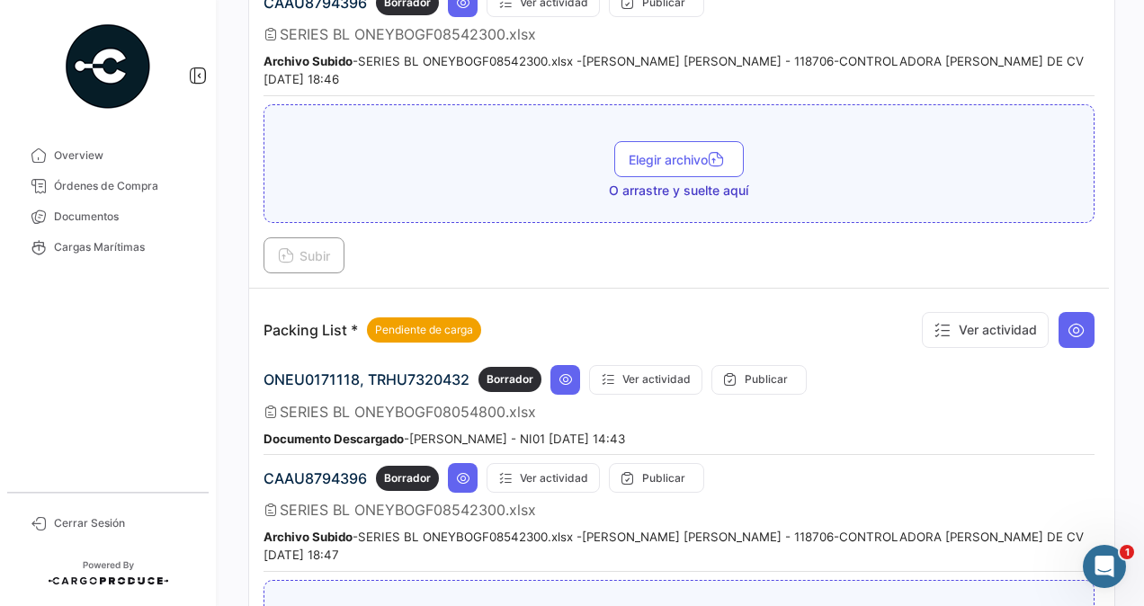
scroll to position [1888, 0]
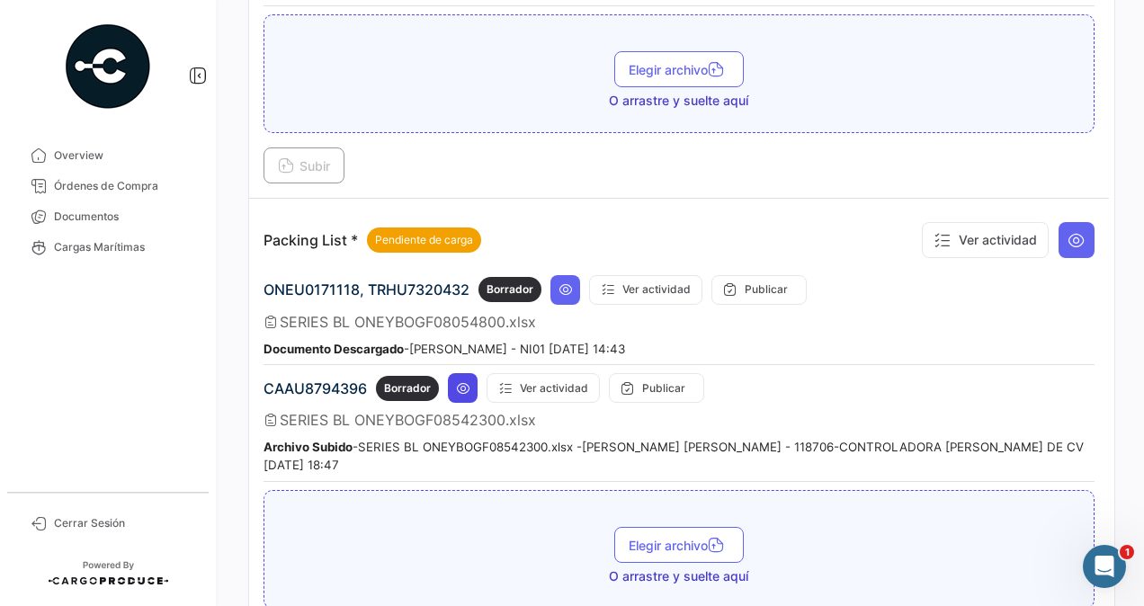
click at [461, 381] on icon at bounding box center [463, 388] width 14 height 14
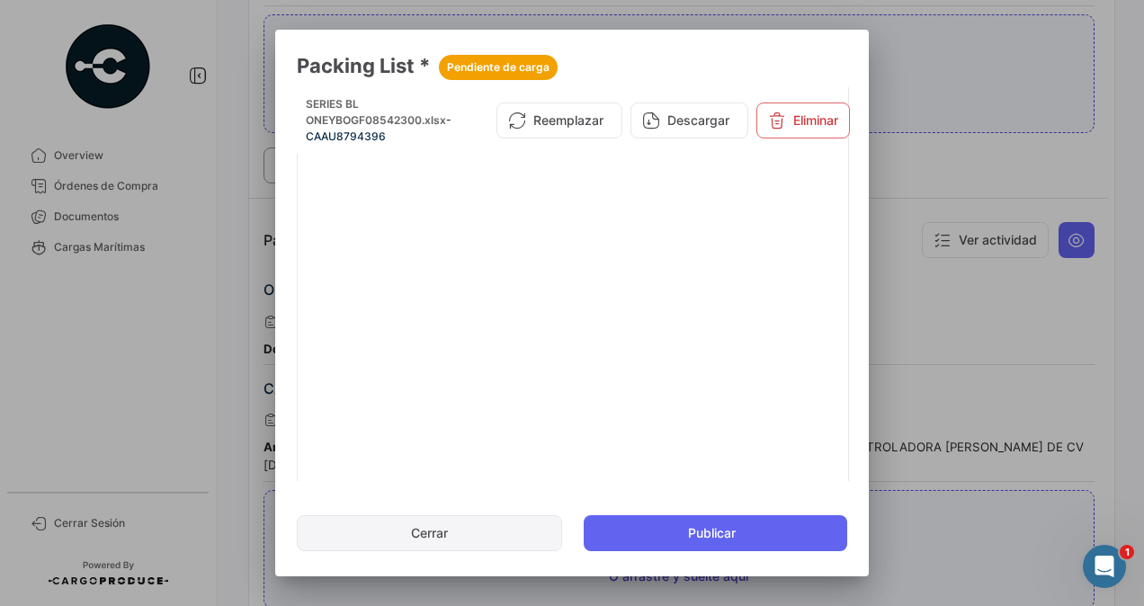
click at [459, 530] on button "Cerrar" at bounding box center [429, 533] width 265 height 36
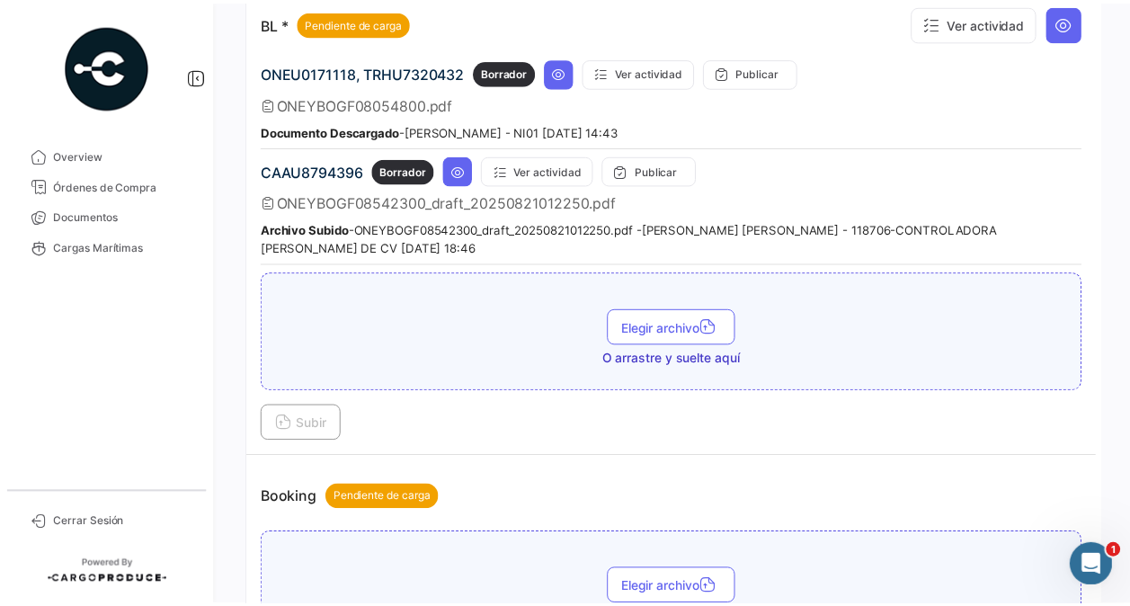
scroll to position [68, 0]
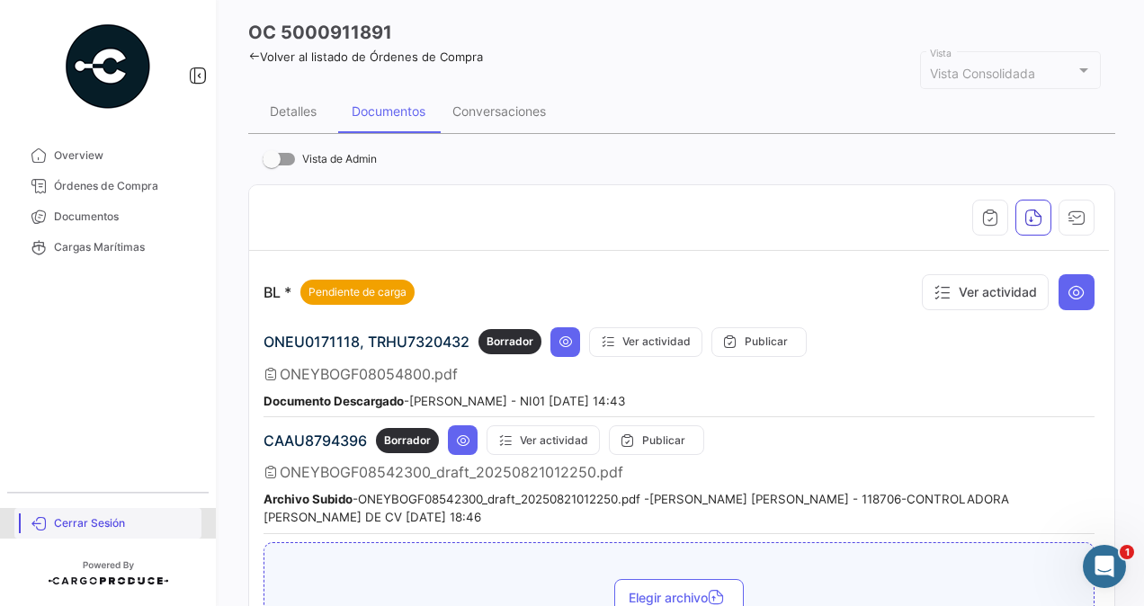
click at [85, 523] on span "Cerrar Sesión" at bounding box center [124, 523] width 140 height 16
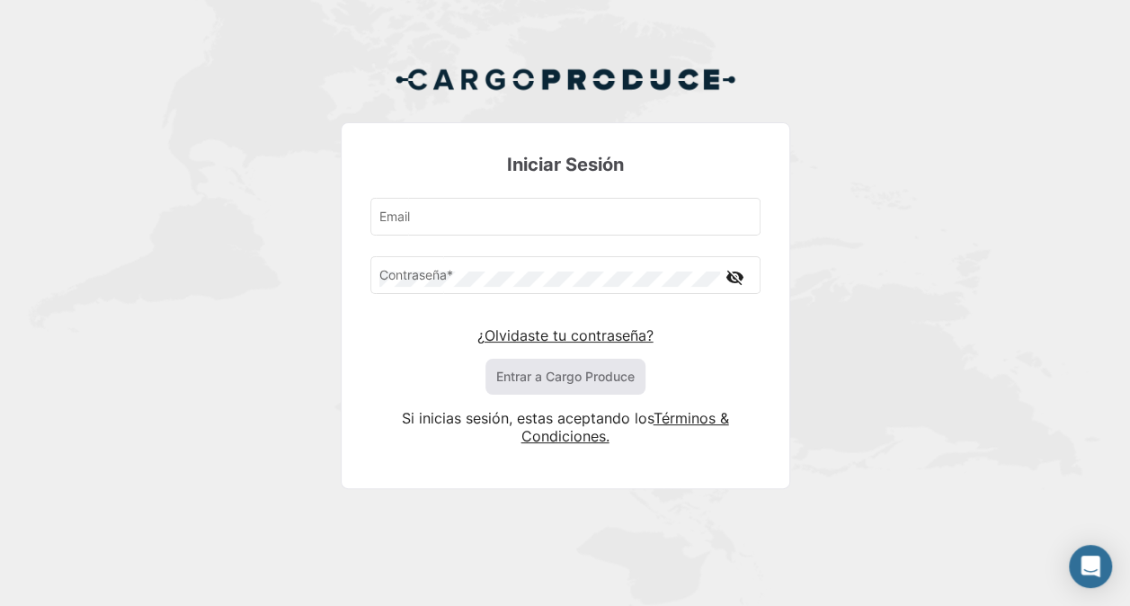
type input "[PERSON_NAME][EMAIL_ADDRESS][PERSON_NAME][PERSON_NAME][DOMAIN_NAME]"
